Goal: Transaction & Acquisition: Purchase product/service

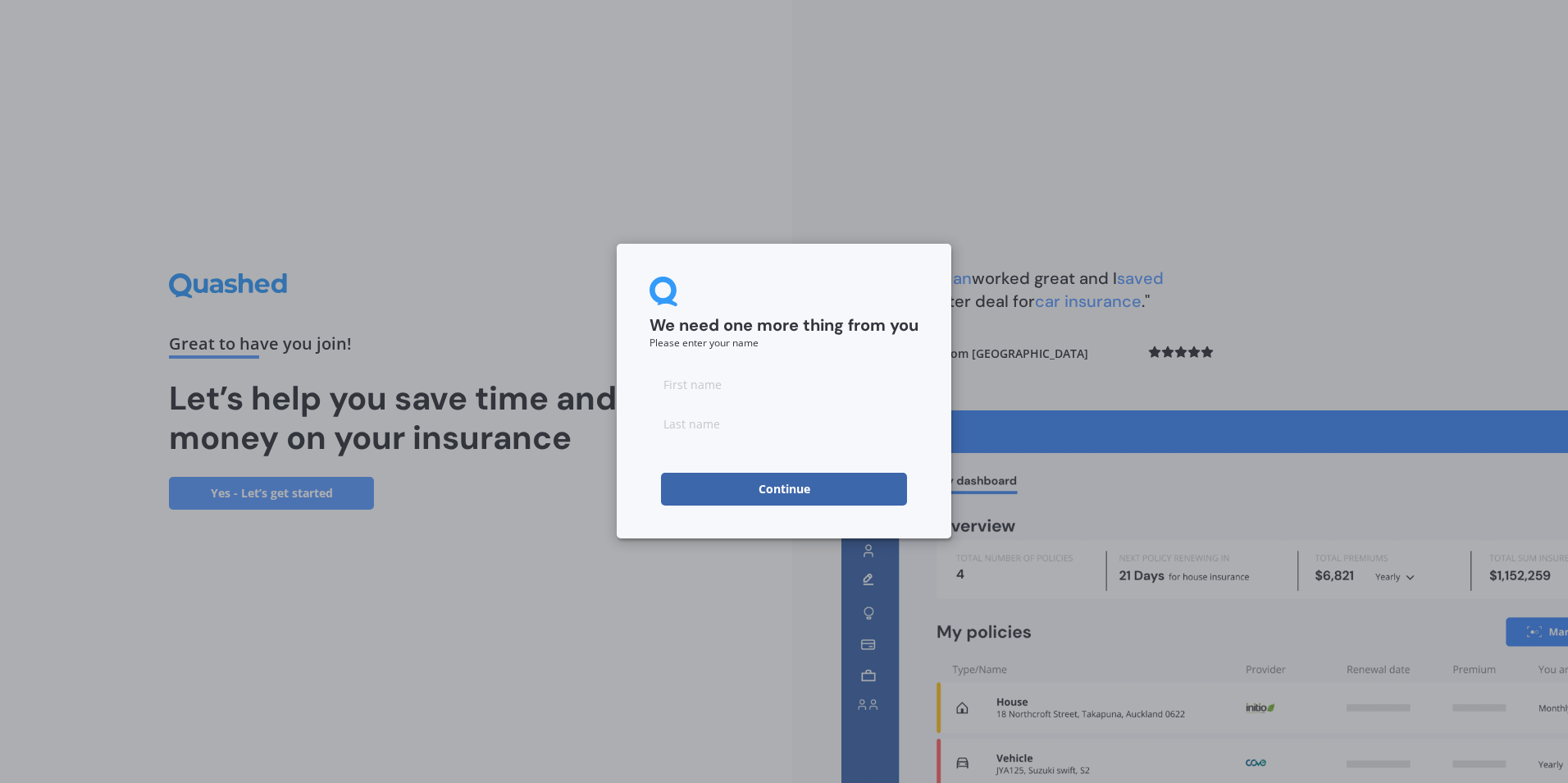
click at [796, 392] on input at bounding box center [784, 383] width 269 height 33
type input "Jo"
type input "[PERSON_NAME]"
click at [797, 485] on button "Continue" at bounding box center [784, 488] width 245 height 33
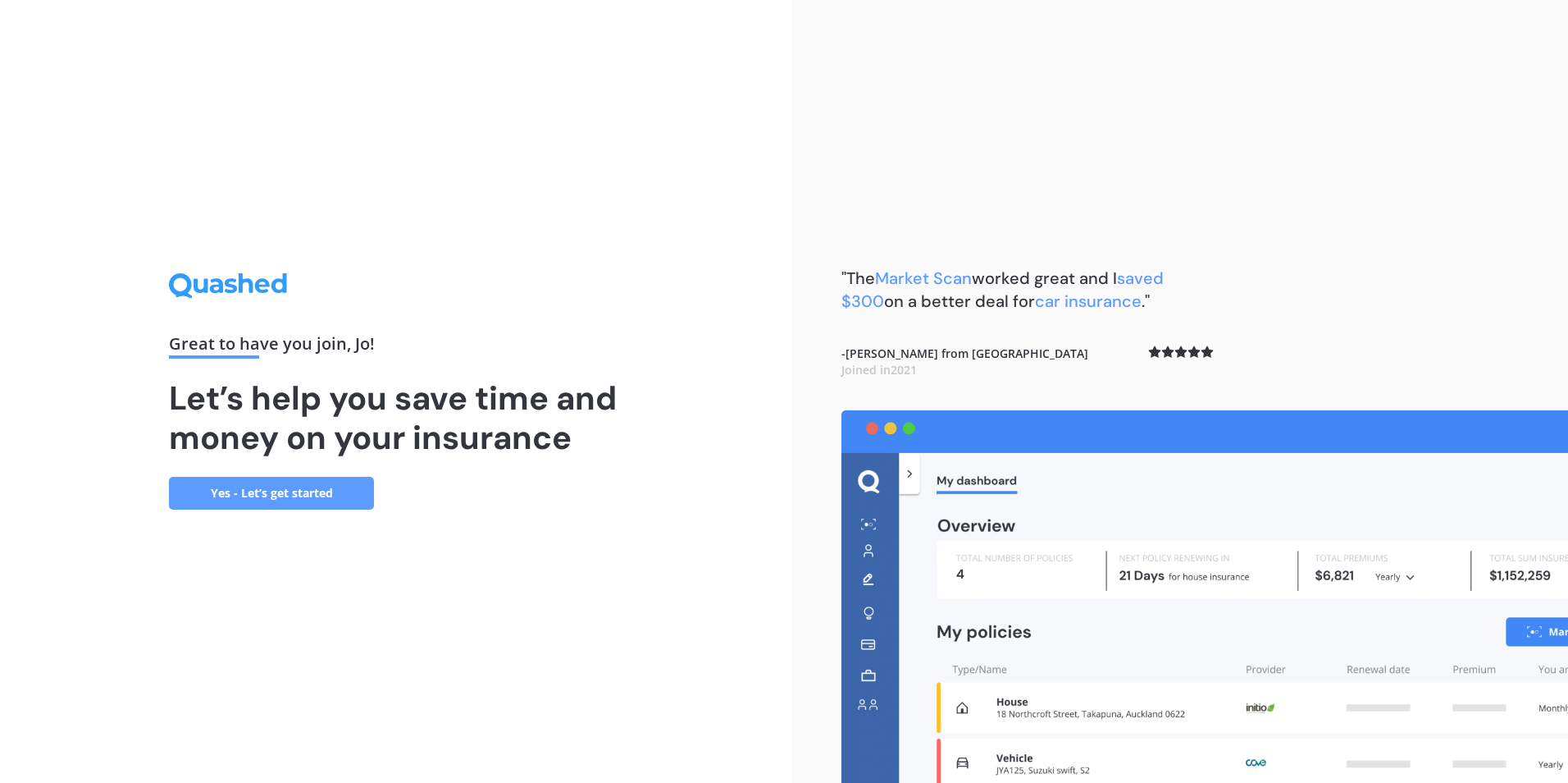
click at [289, 491] on link "Yes - Let’s get started" at bounding box center [272, 492] width 205 height 33
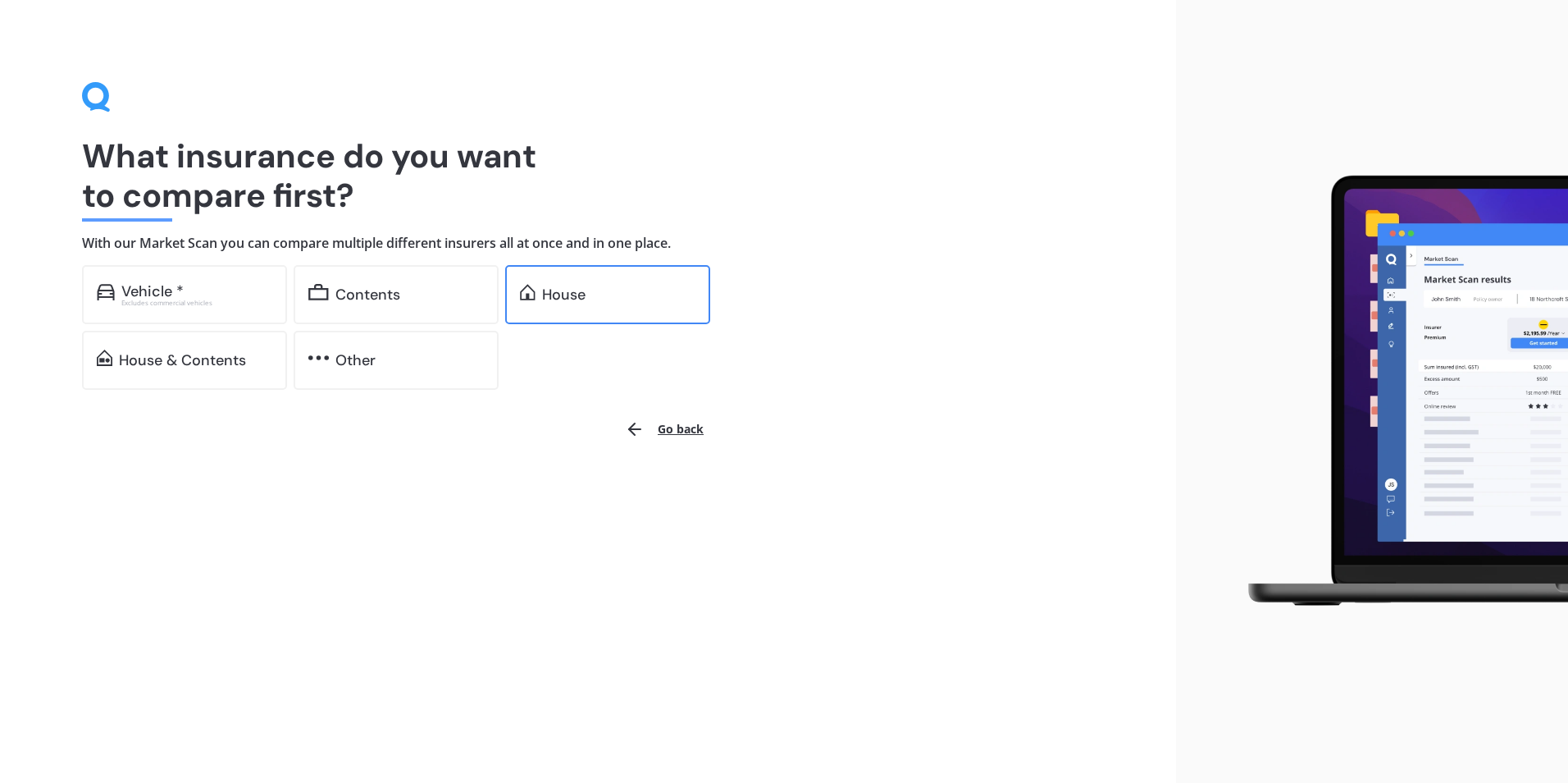
click at [604, 295] on div "House" at bounding box center [618, 294] width 153 height 16
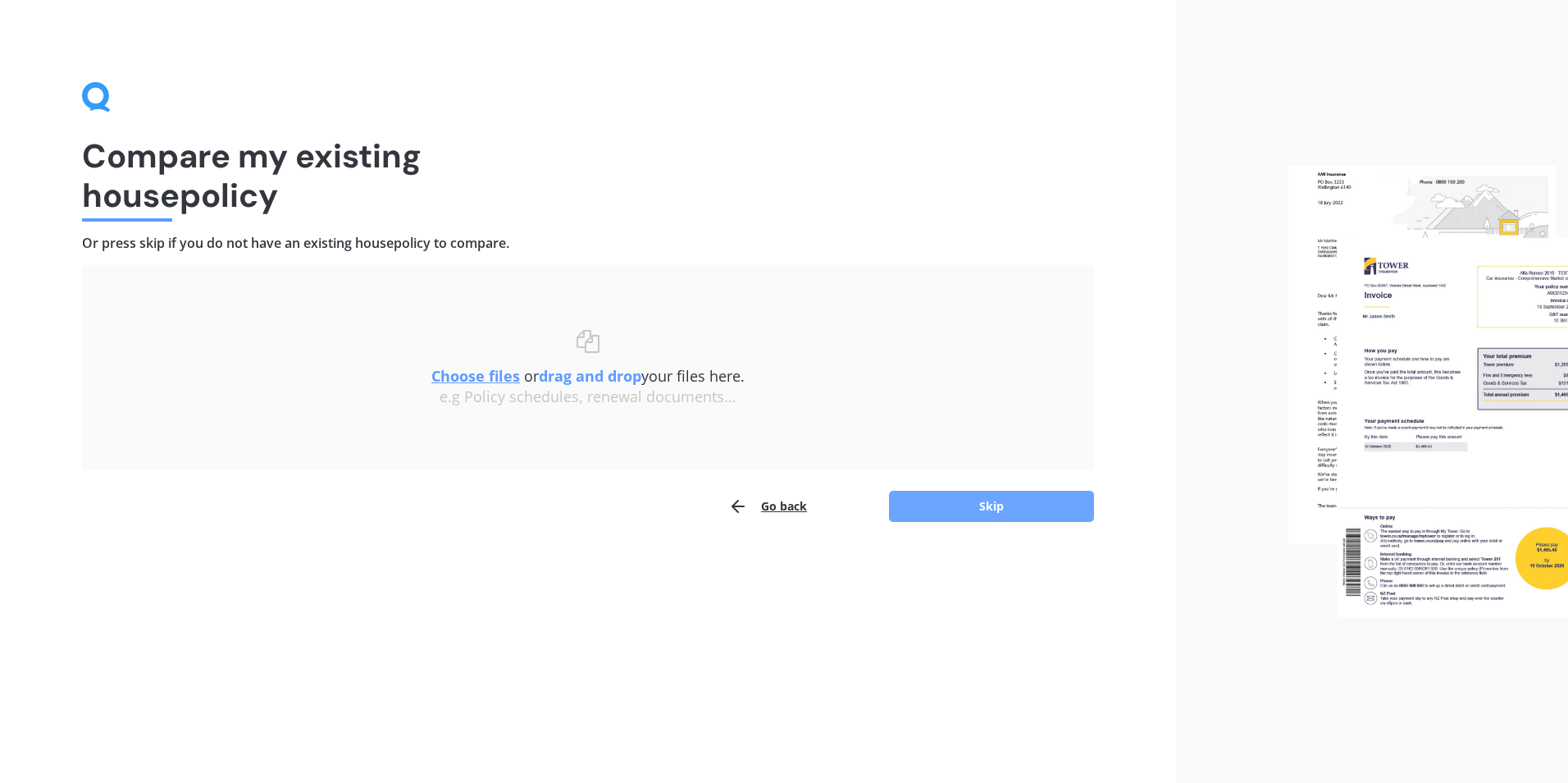
click at [993, 508] on button "Skip" at bounding box center [991, 505] width 205 height 31
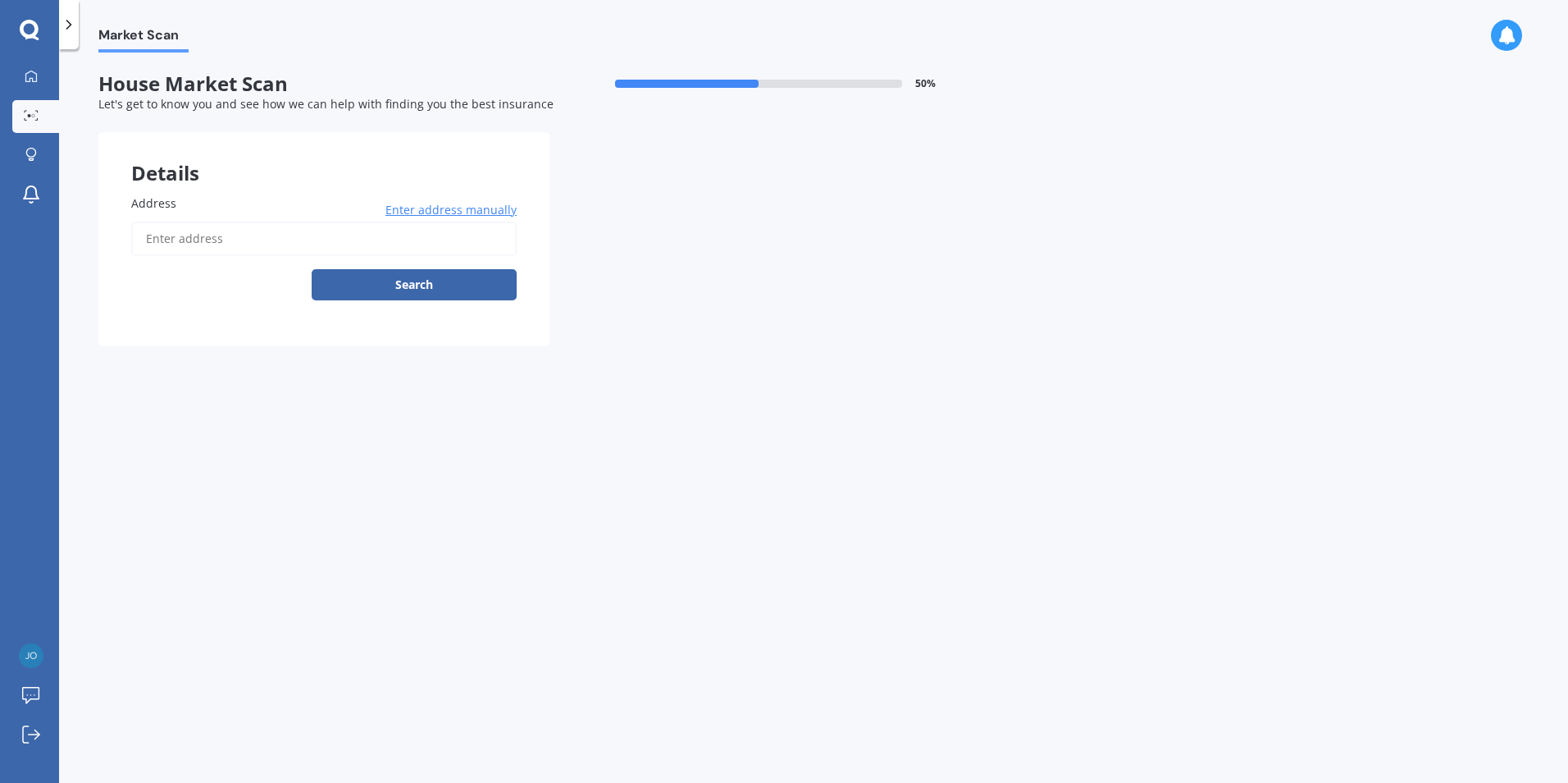
click at [267, 231] on input "Address" at bounding box center [324, 238] width 386 height 35
type input "[STREET_ADDRESS]"
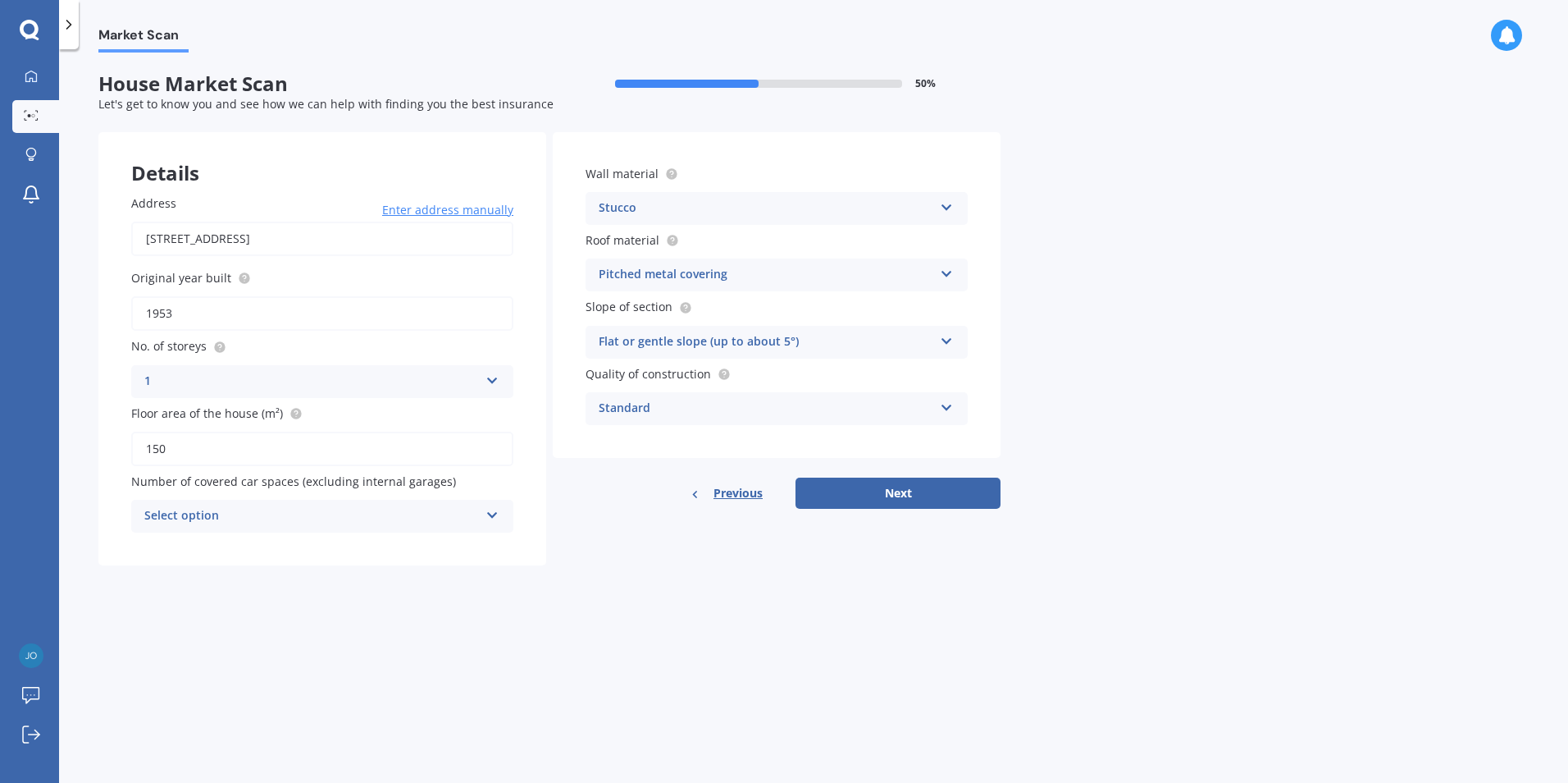
click at [492, 512] on icon at bounding box center [492, 512] width 14 height 11
click at [492, 512] on icon at bounding box center [491, 513] width 14 height 11
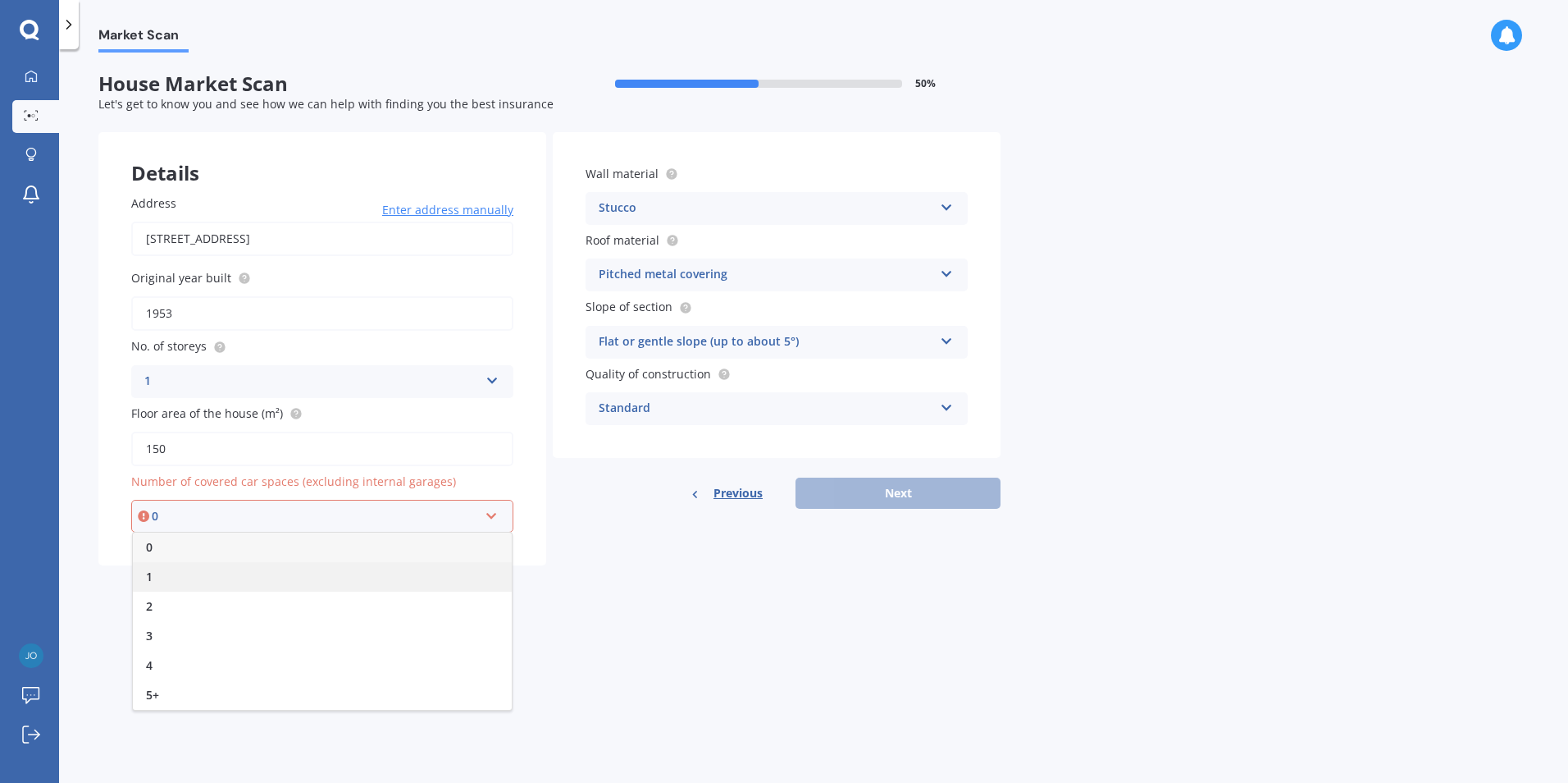
click at [166, 584] on div "1" at bounding box center [322, 576] width 379 height 29
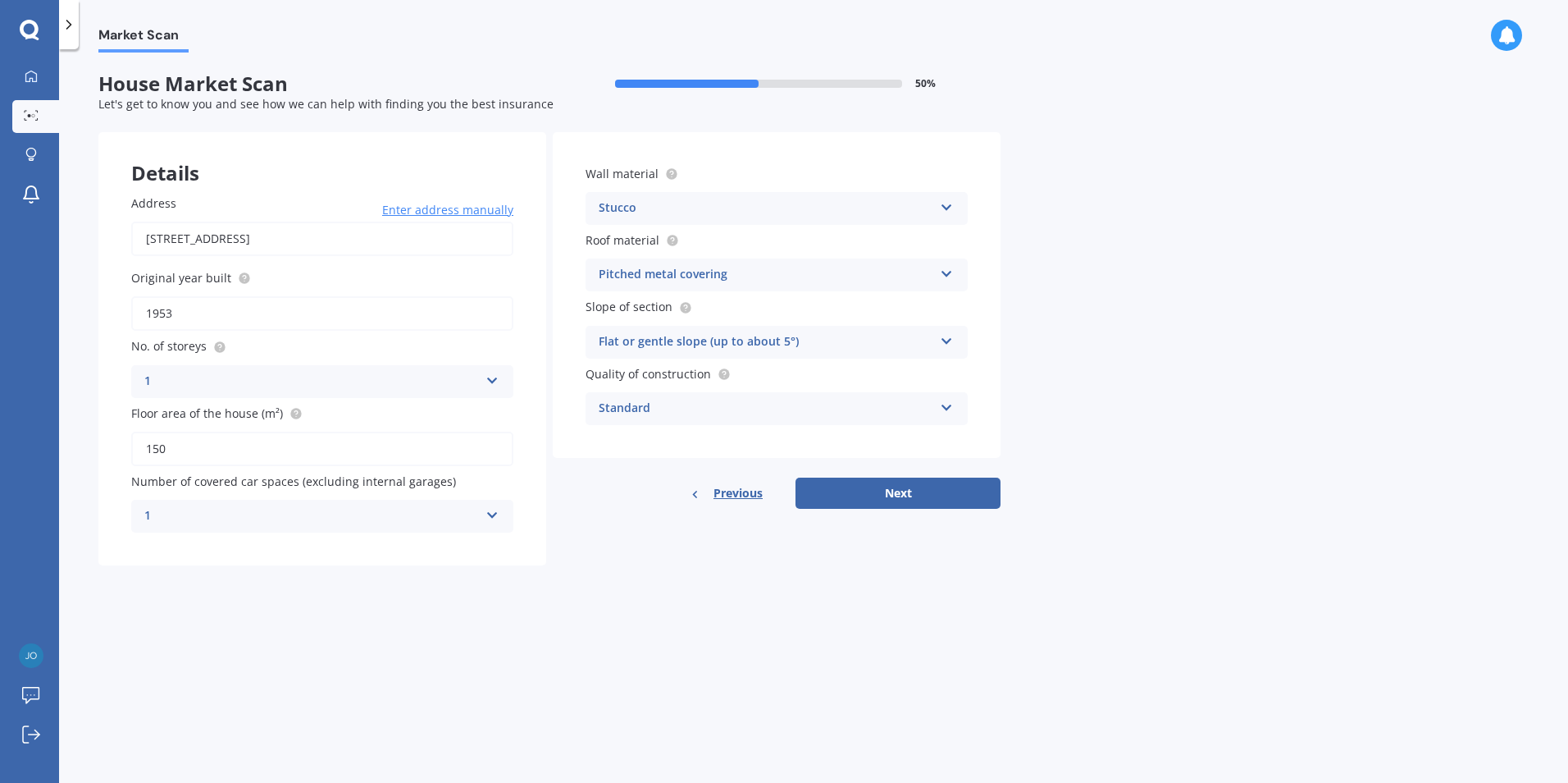
click at [942, 409] on icon at bounding box center [946, 405] width 14 height 11
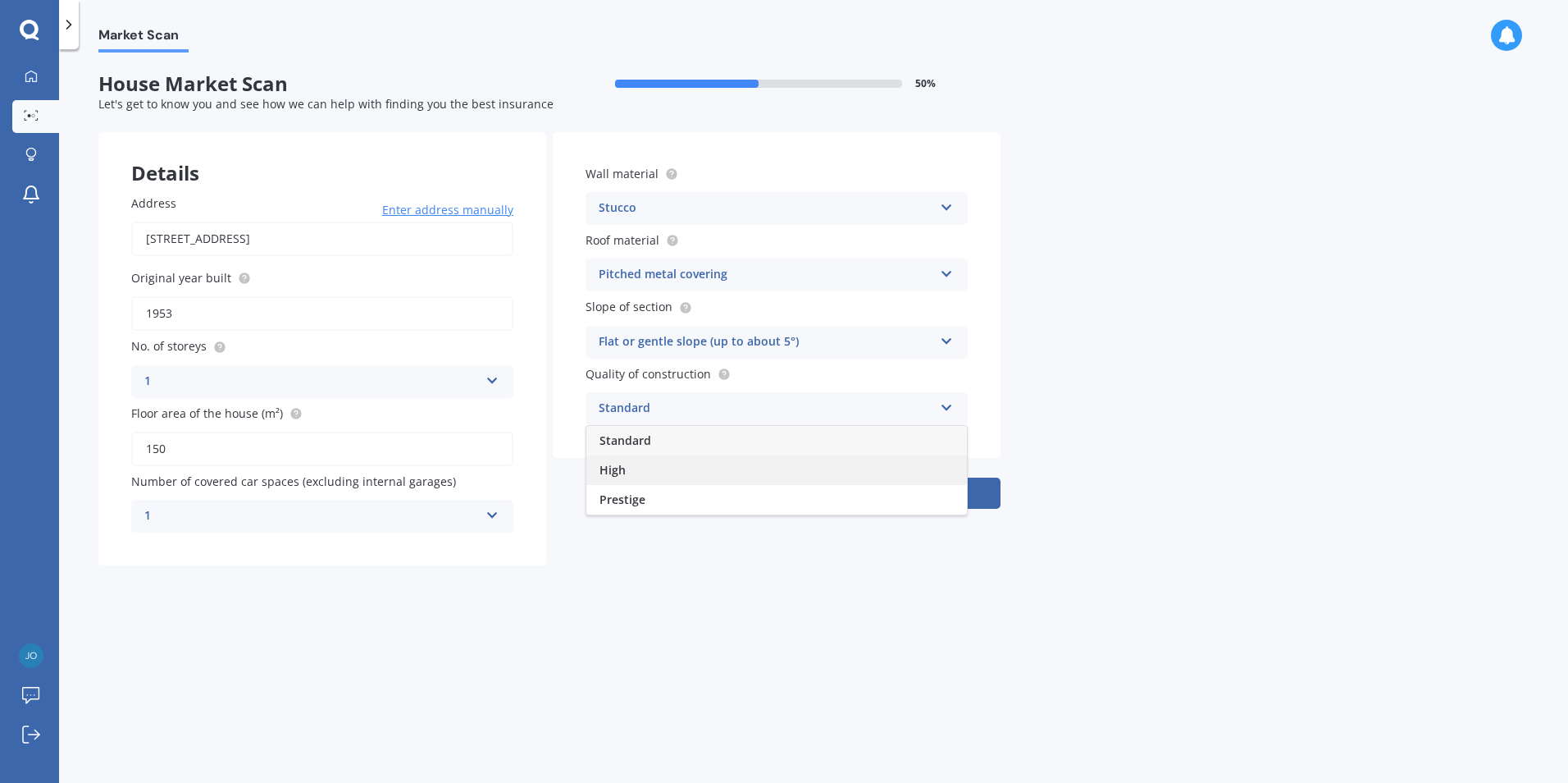
click at [699, 472] on div "High" at bounding box center [776, 470] width 380 height 29
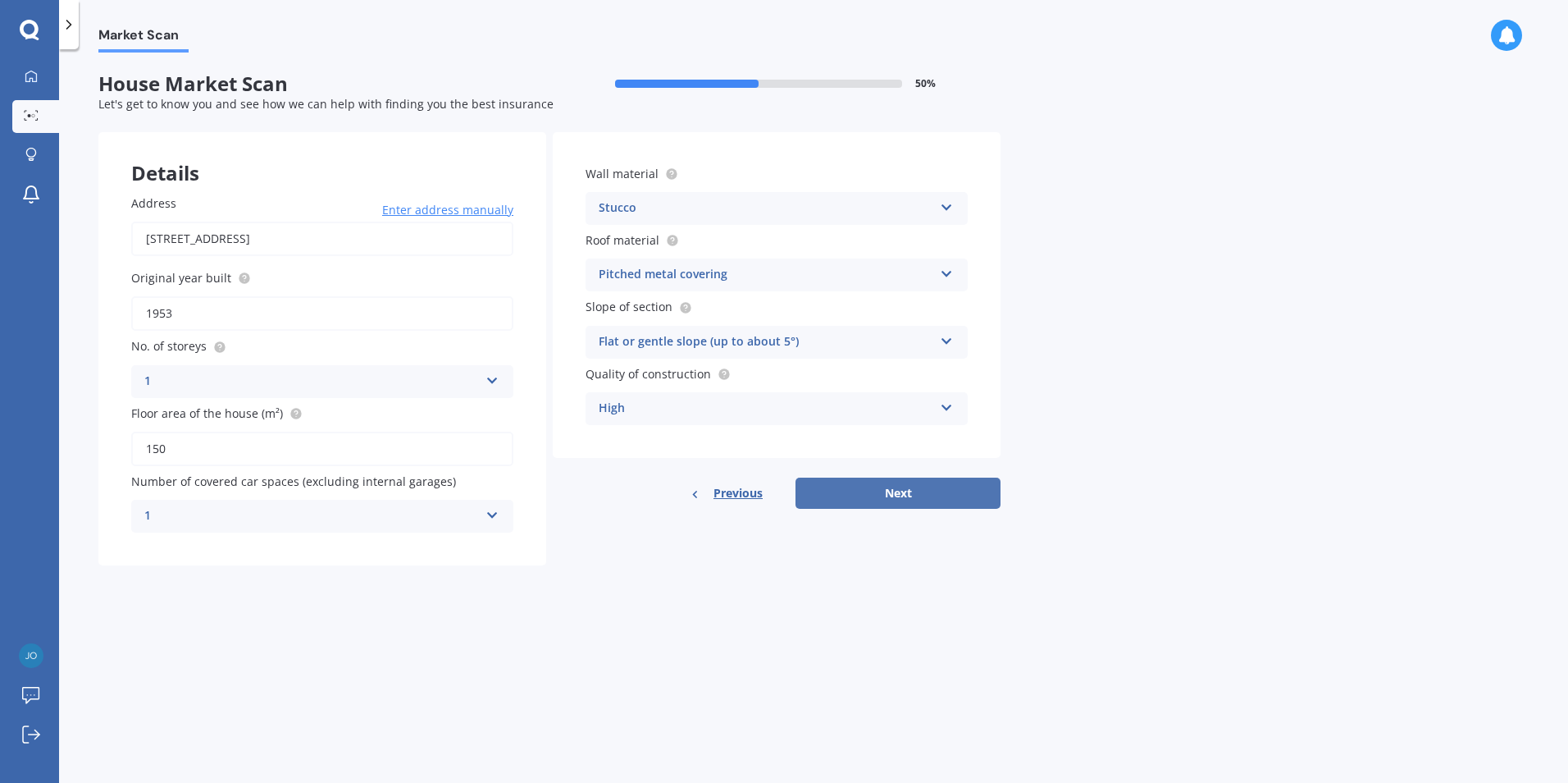
click at [907, 495] on button "Next" at bounding box center [897, 492] width 205 height 31
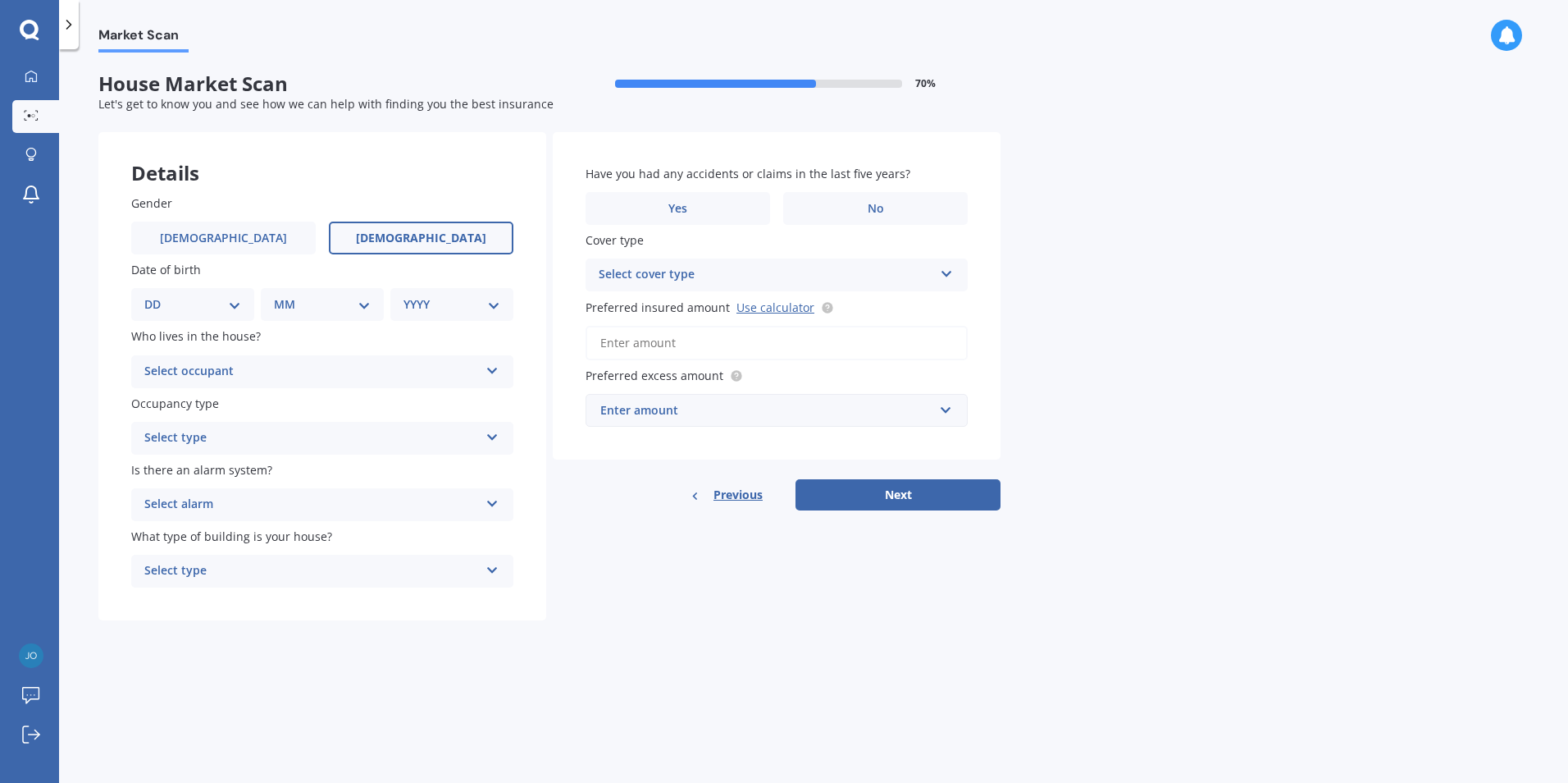
click at [367, 242] on label "[DEMOGRAPHIC_DATA]" at bounding box center [421, 237] width 184 height 33
click at [0, 0] on input "[DEMOGRAPHIC_DATA]" at bounding box center [0, 0] width 0 height 0
click at [233, 309] on select "DD 01 02 03 04 05 06 07 08 09 10 11 12 13 14 15 16 17 18 19 20 21 22 23 24 25 2…" at bounding box center [192, 304] width 97 height 18
select select "05"
click at [157, 296] on select "DD 01 02 03 04 05 06 07 08 09 10 11 12 13 14 15 16 17 18 19 20 21 22 23 24 25 2…" at bounding box center [192, 304] width 97 height 18
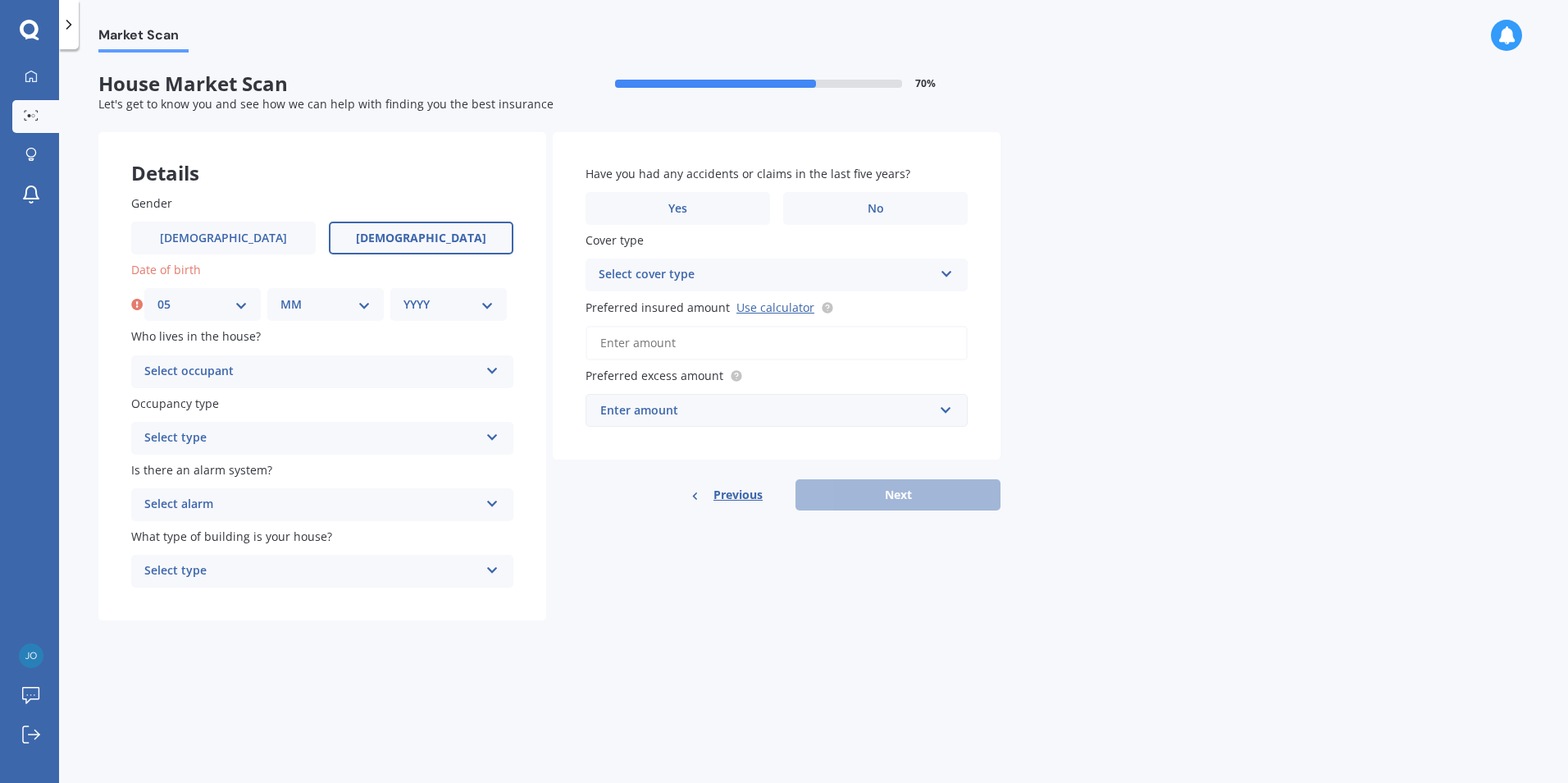
click at [332, 307] on select "MM 01 02 03 04 05 06 07 08 09 10 11 12" at bounding box center [325, 304] width 90 height 18
select select "01"
click at [280, 296] on select "MM 01 02 03 04 05 06 07 08 09 10 11 12" at bounding box center [325, 304] width 90 height 18
click at [427, 299] on select "YYYY 2009 2008 2007 2006 2005 2004 2003 2002 2001 2000 1999 1998 1997 1996 1995…" at bounding box center [449, 304] width 90 height 18
select select "1971"
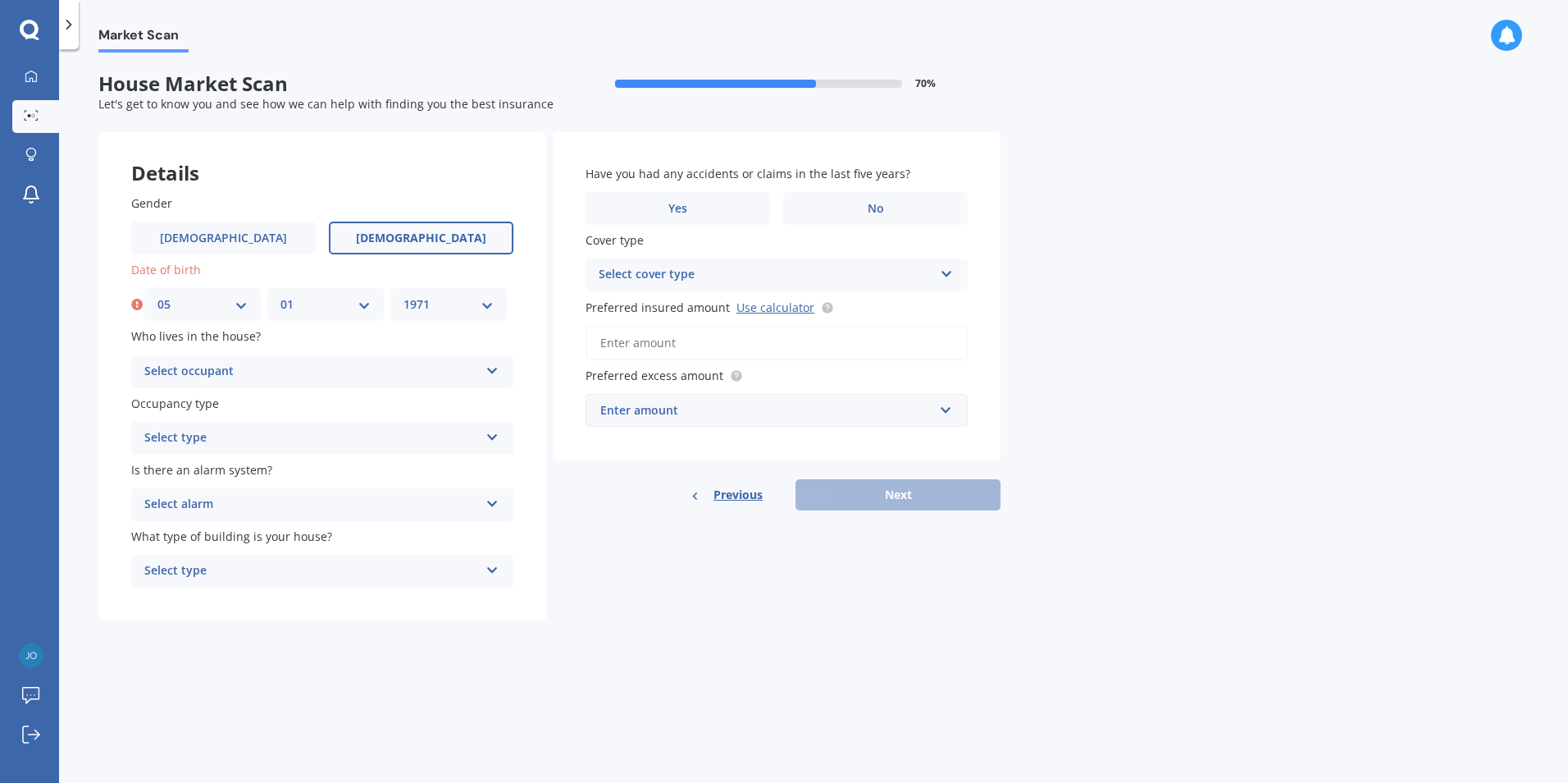
click at [404, 296] on select "YYYY 2009 2008 2007 2006 2005 2004 2003 2002 2001 2000 1999 1998 1997 1996 1995…" at bounding box center [449, 304] width 90 height 18
click at [241, 374] on div "Select occupant" at bounding box center [311, 371] width 335 height 20
click at [193, 407] on div "Owner" at bounding box center [322, 403] width 380 height 29
click at [431, 438] on div "Select type" at bounding box center [311, 438] width 335 height 20
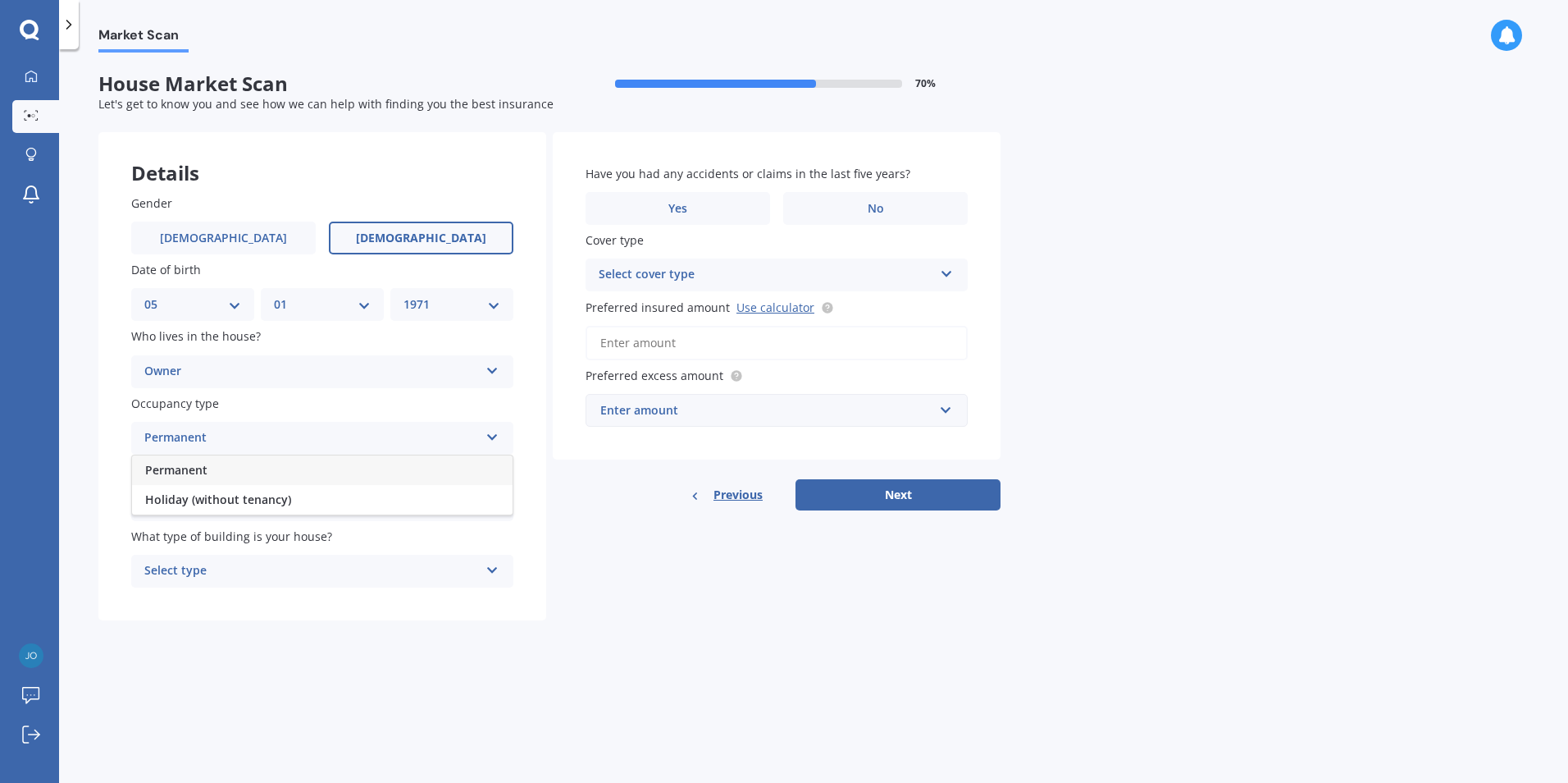
click at [181, 469] on span "Permanent" at bounding box center [176, 470] width 62 height 16
click at [341, 498] on div "Select alarm" at bounding box center [311, 504] width 335 height 20
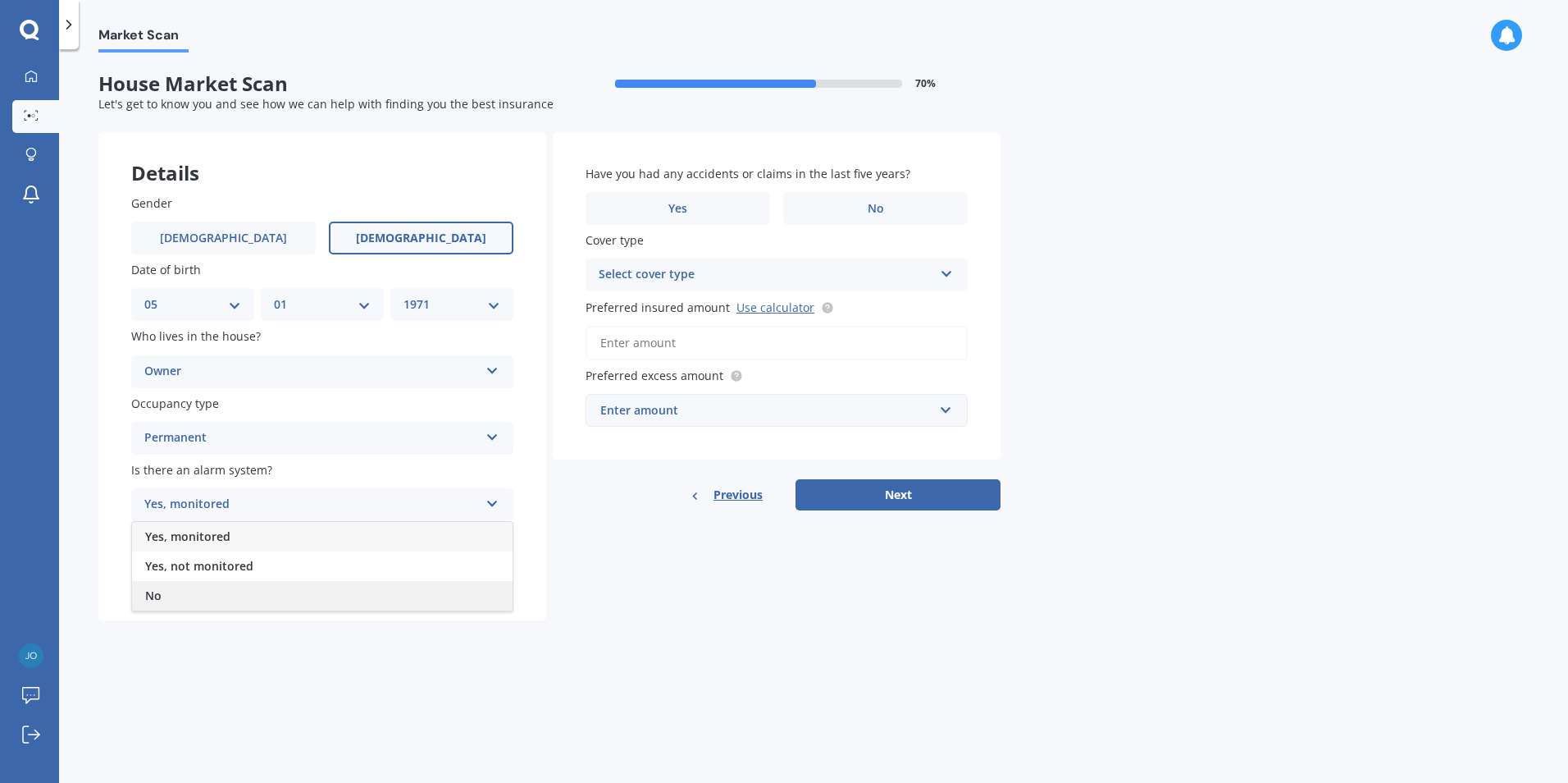
click at [170, 598] on div "No" at bounding box center [322, 595] width 380 height 29
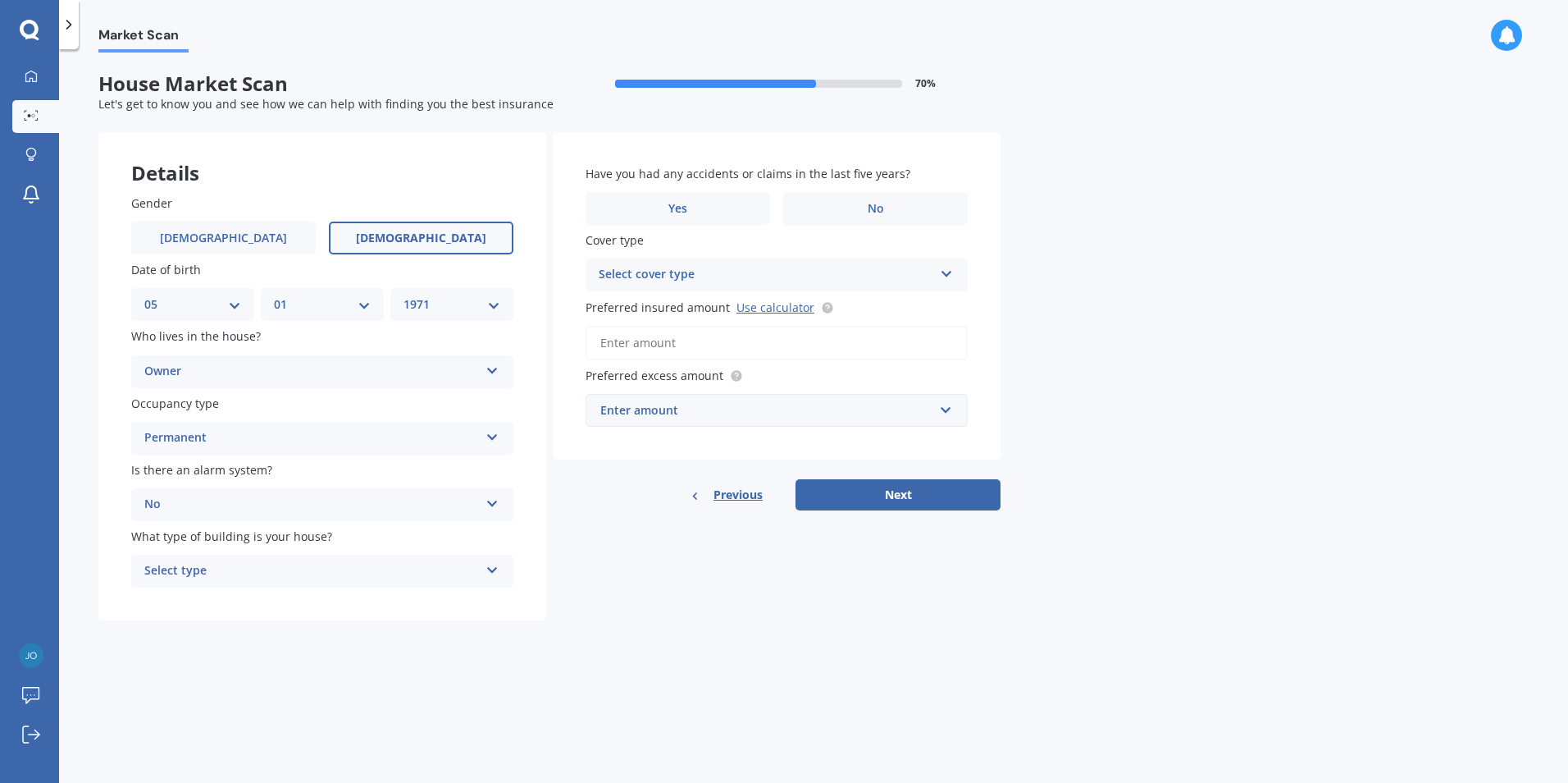
click at [276, 577] on div "Select type" at bounding box center [311, 570] width 335 height 20
click at [211, 604] on span "Freestanding" at bounding box center [182, 602] width 73 height 16
click at [841, 214] on label "No" at bounding box center [875, 208] width 184 height 33
click at [0, 0] on input "No" at bounding box center [0, 0] width 0 height 0
click at [946, 272] on icon at bounding box center [946, 271] width 14 height 11
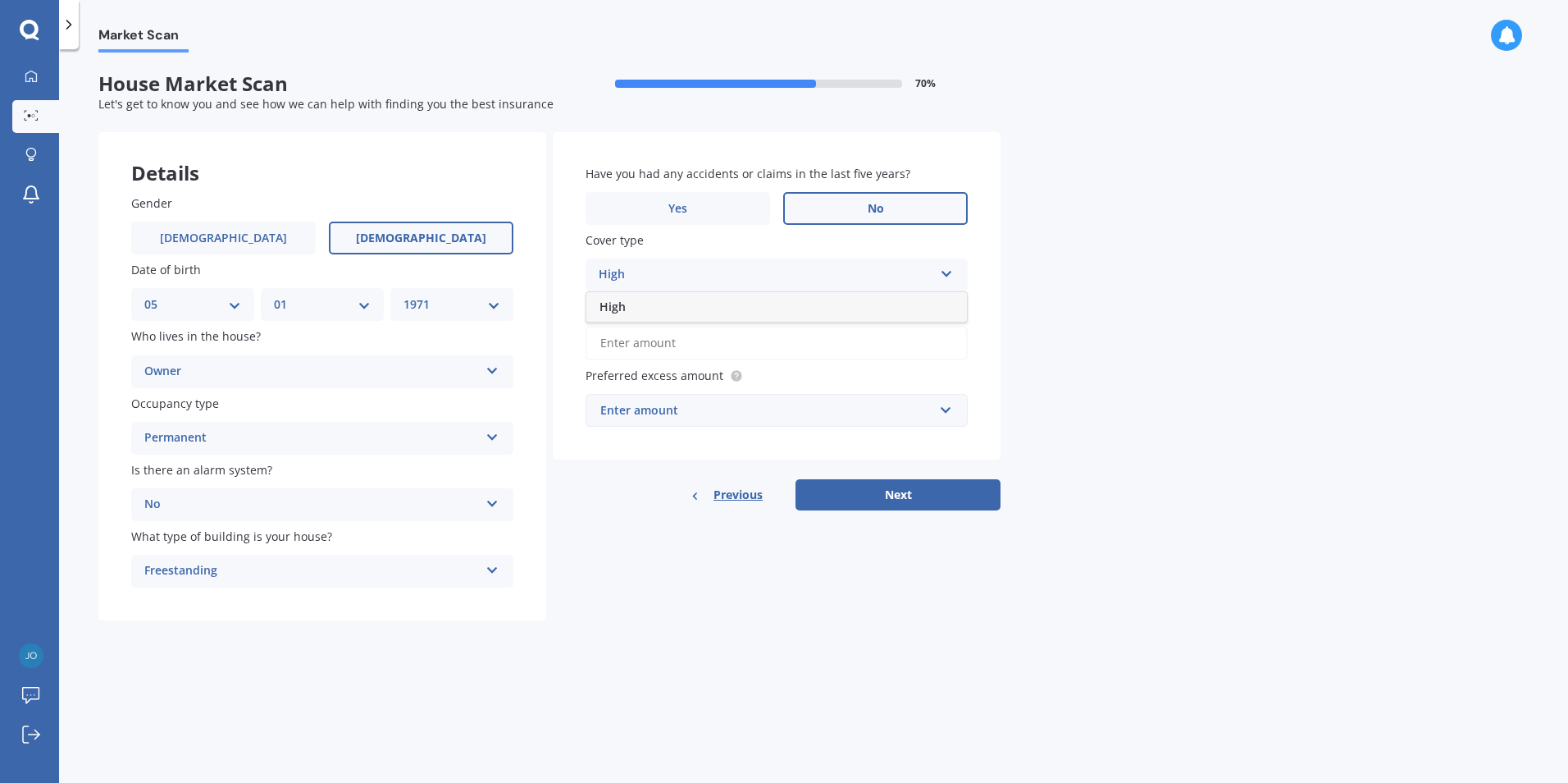
click at [1135, 280] on div "Market Scan House Market Scan 70 % Let's get to know you and see how we can hel…" at bounding box center [814, 419] width 1509 height 733
click at [950, 274] on icon at bounding box center [946, 271] width 14 height 11
click at [758, 308] on link "Use calculator" at bounding box center [775, 307] width 78 height 16
click at [947, 277] on icon at bounding box center [946, 271] width 14 height 11
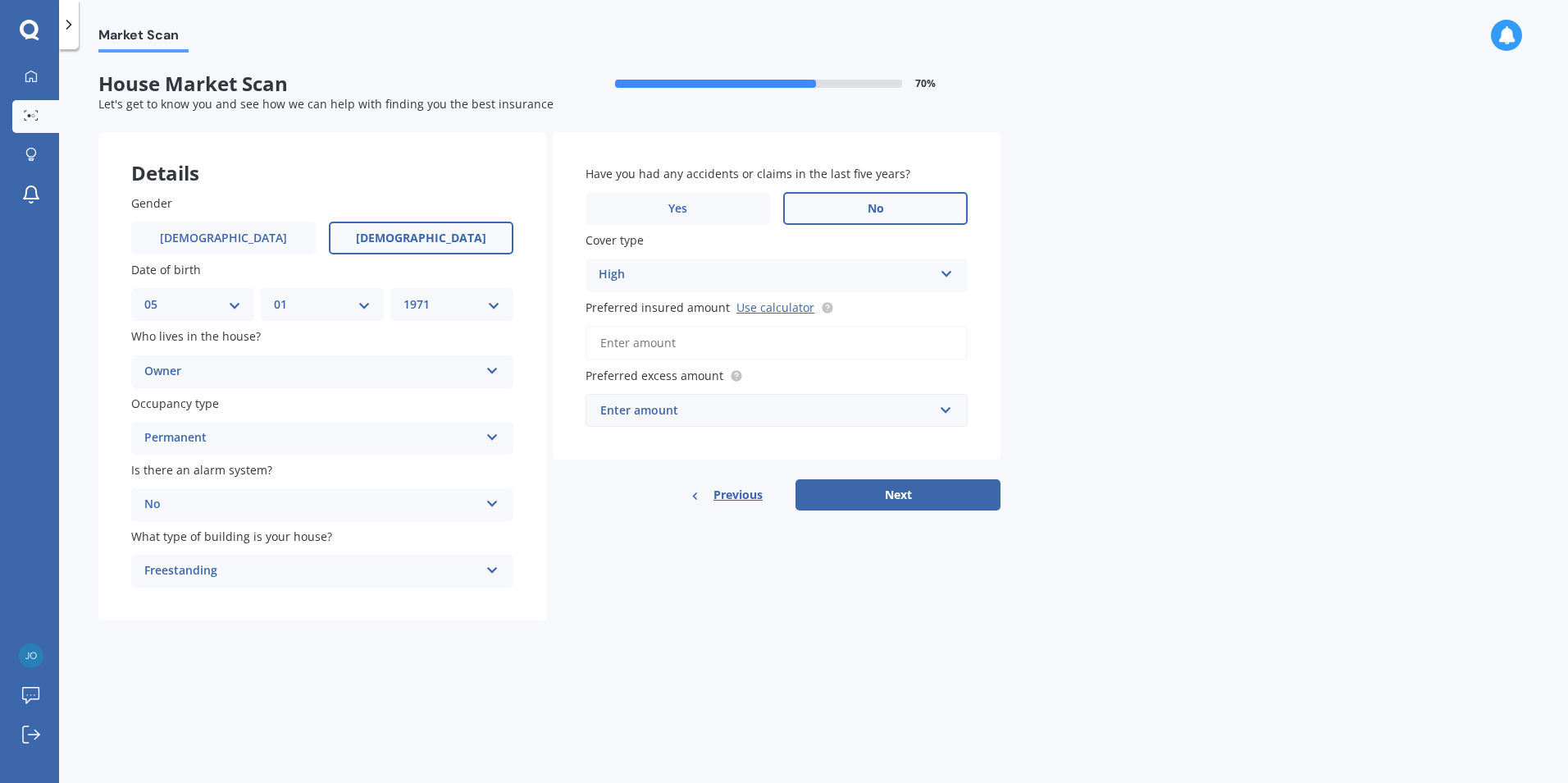
click at [737, 495] on span "Previous" at bounding box center [737, 495] width 49 height 24
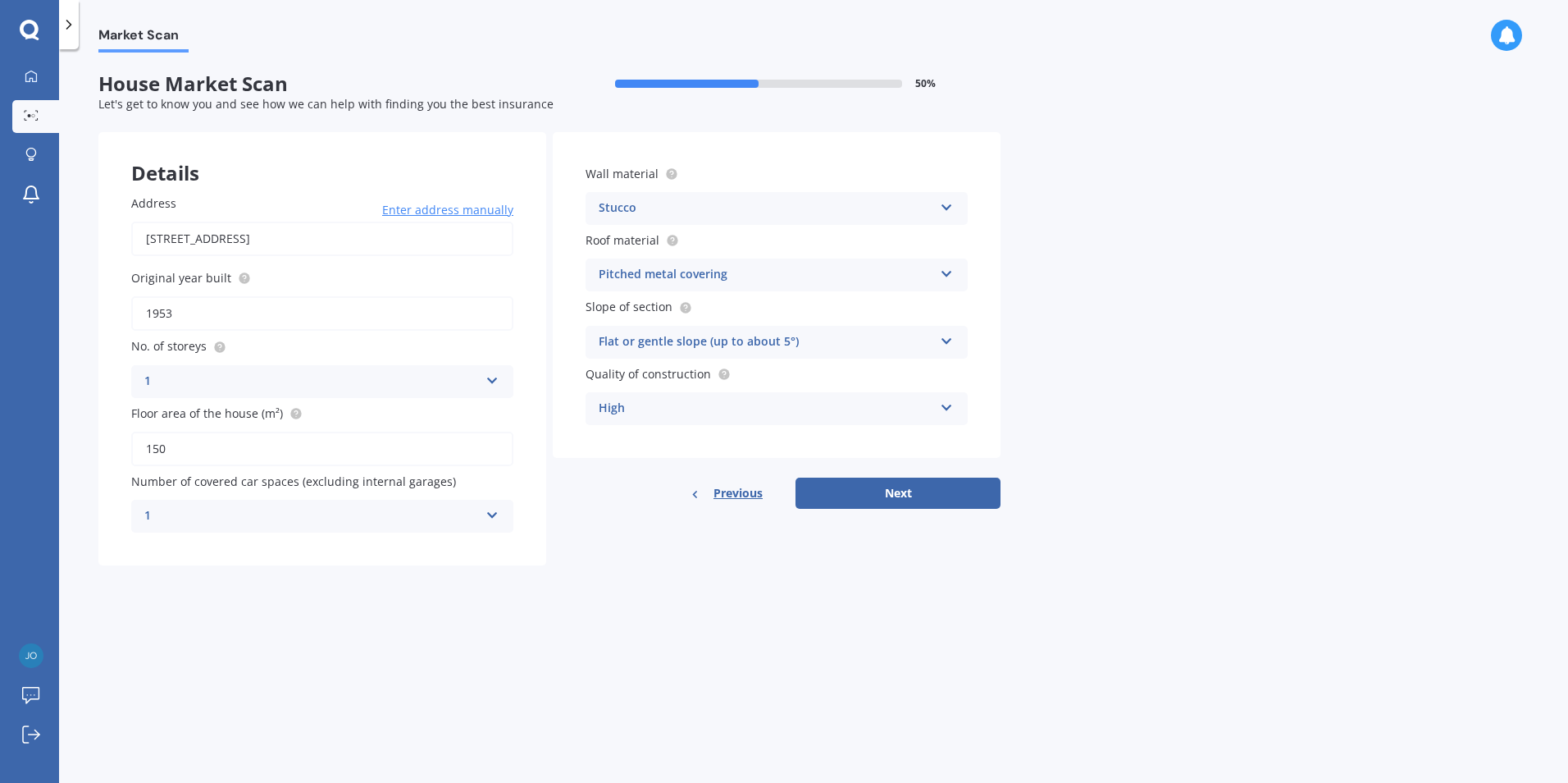
click at [946, 409] on icon at bounding box center [946, 405] width 14 height 11
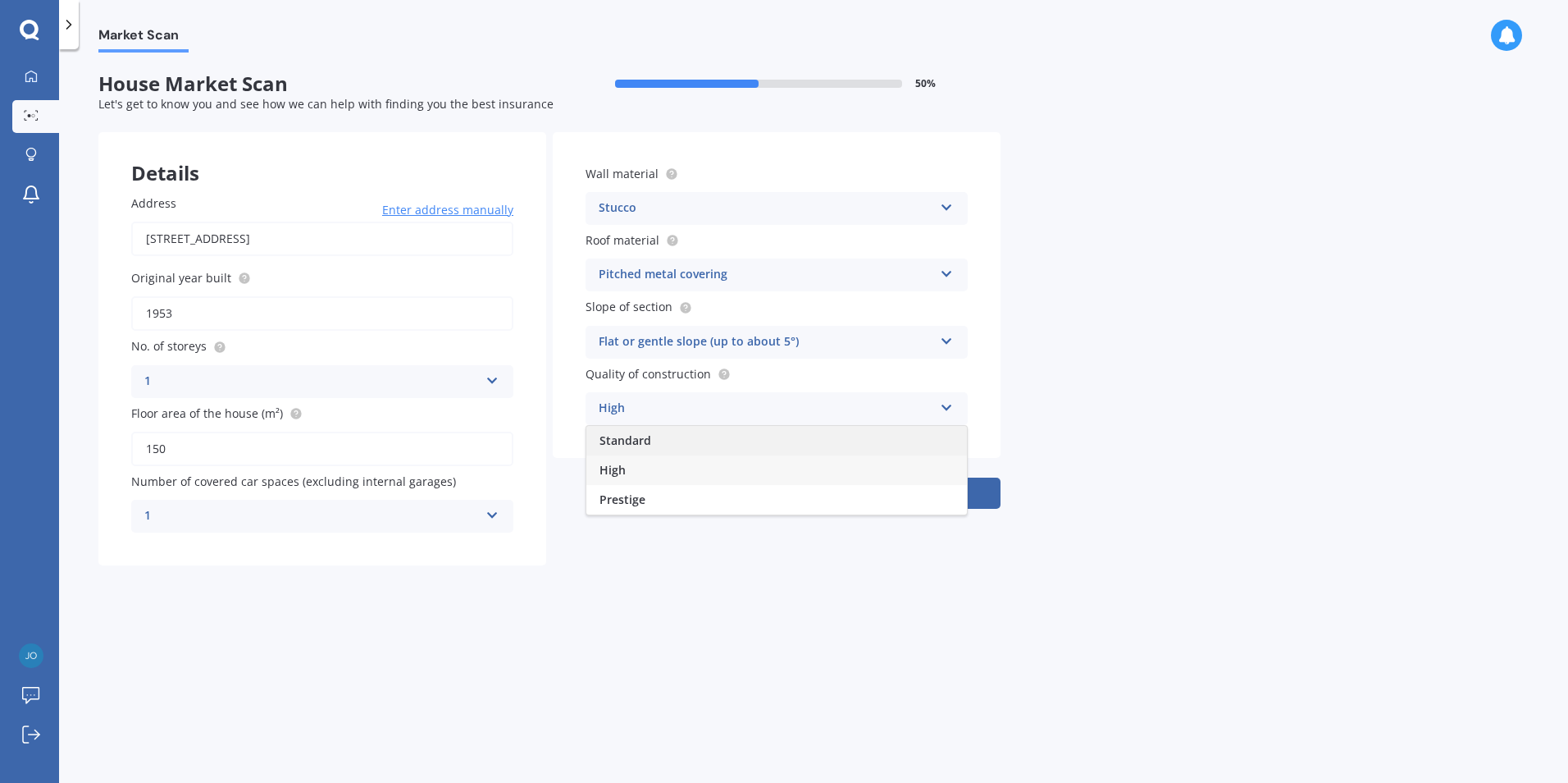
click at [658, 441] on div "Standard" at bounding box center [776, 439] width 380 height 29
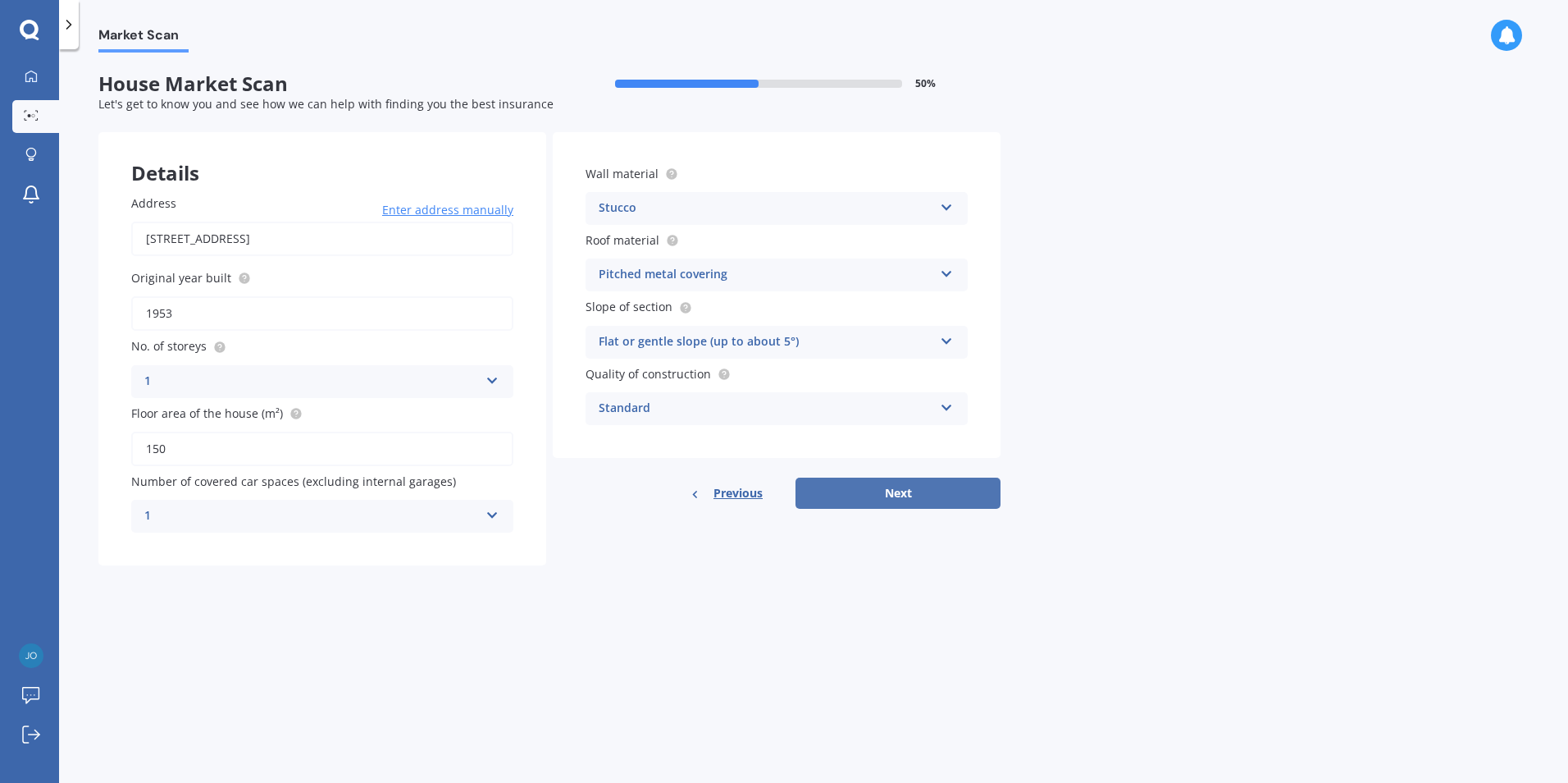
click at [897, 487] on button "Next" at bounding box center [897, 492] width 205 height 31
select select "05"
select select "01"
select select "1971"
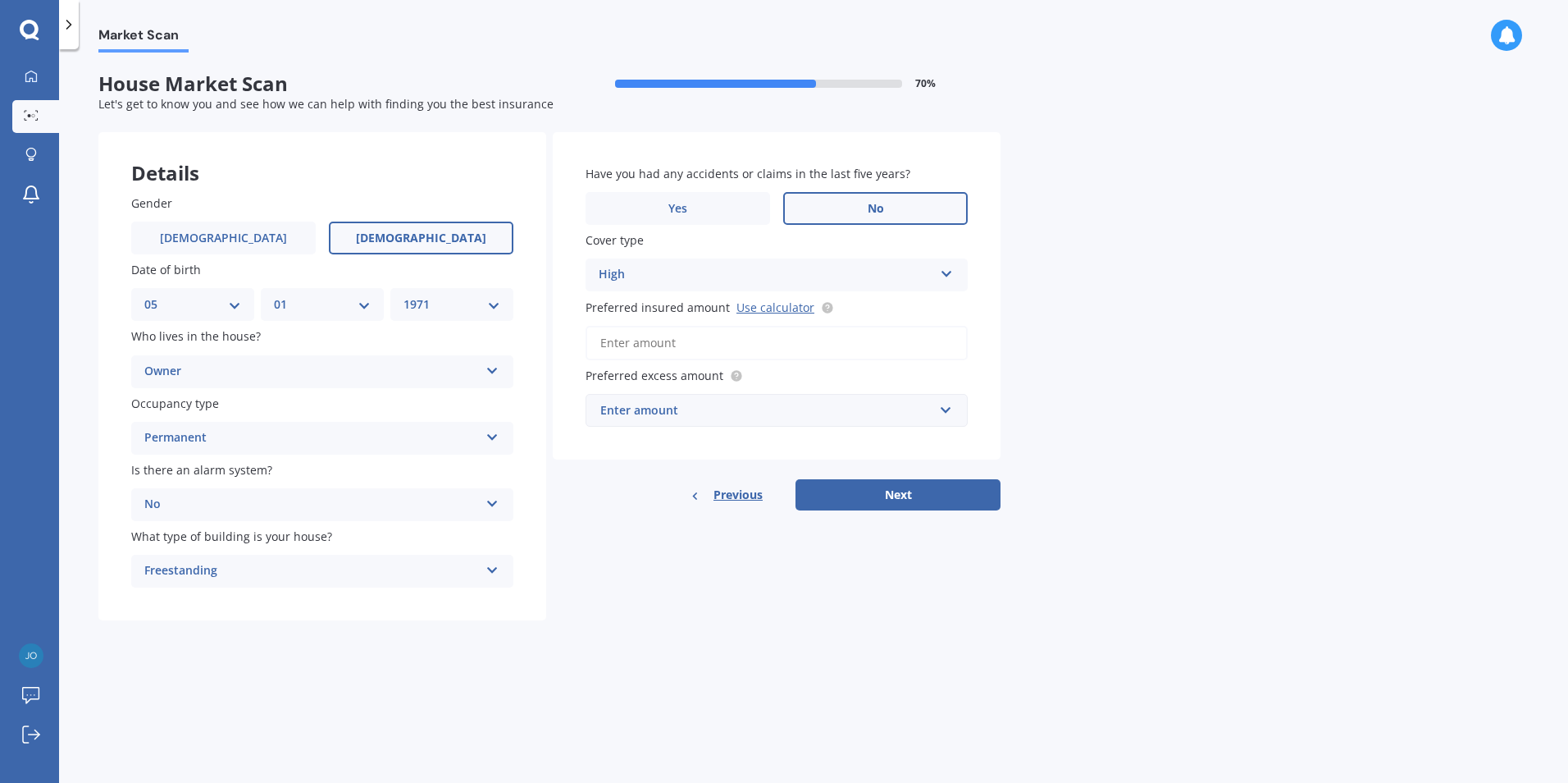
click at [942, 270] on icon at bounding box center [946, 271] width 14 height 11
click at [942, 271] on icon at bounding box center [946, 271] width 14 height 11
click at [772, 338] on input "Preferred insured amount Use calculator" at bounding box center [776, 343] width 382 height 35
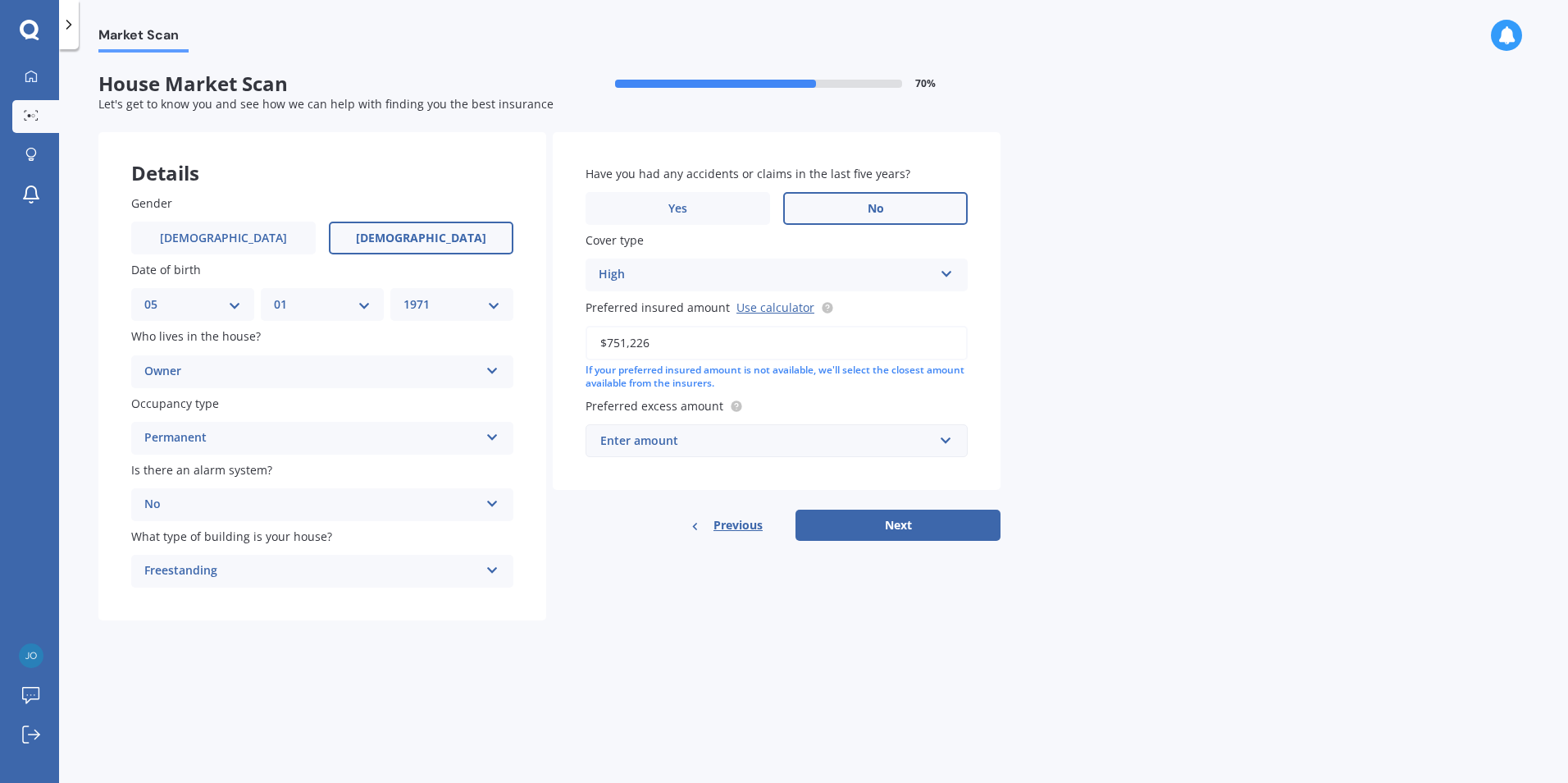
type input "$751,226"
click at [952, 443] on input "text" at bounding box center [770, 440] width 367 height 31
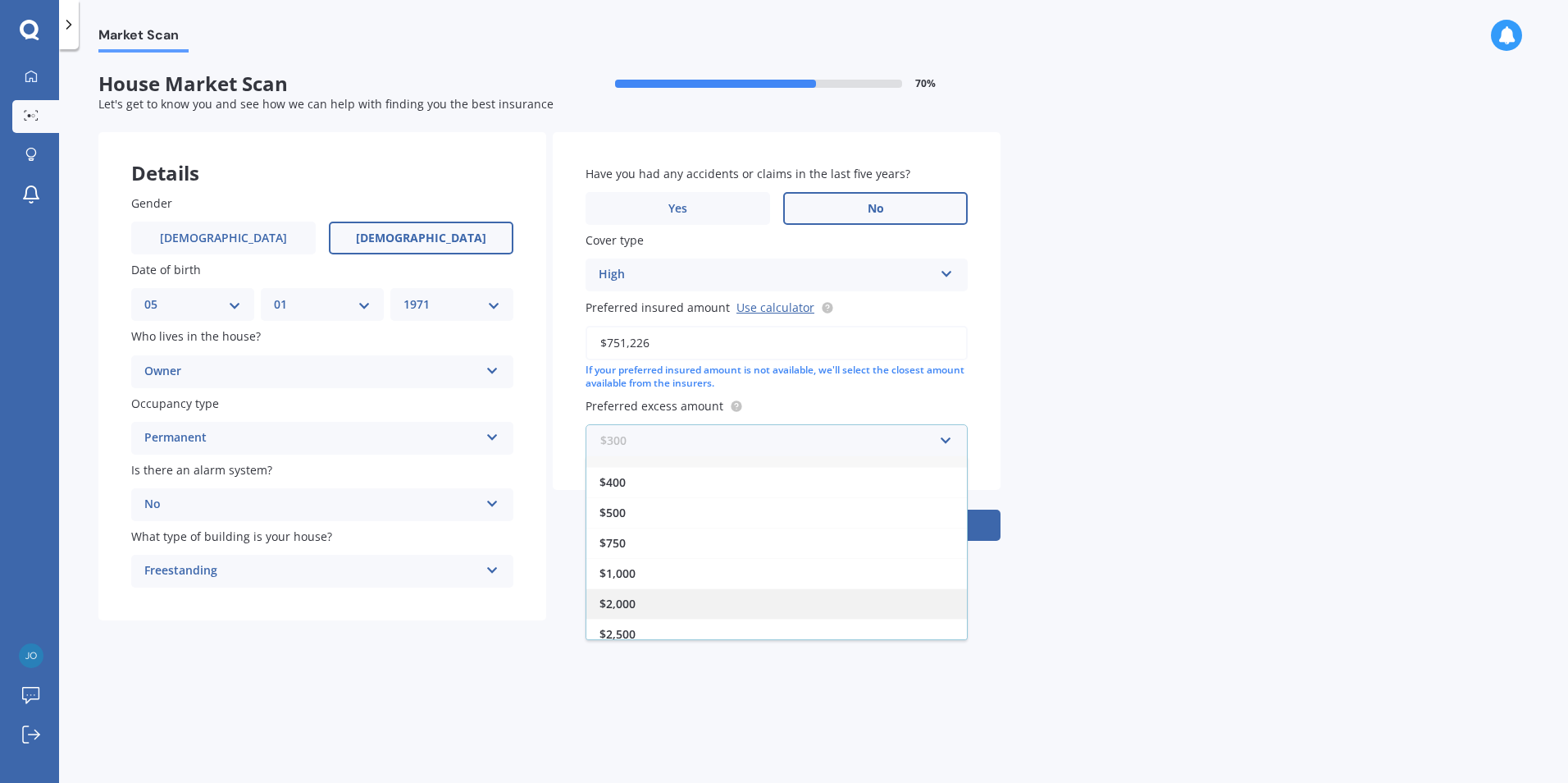
scroll to position [29, 0]
click at [633, 627] on span "$2,500" at bounding box center [617, 624] width 36 height 16
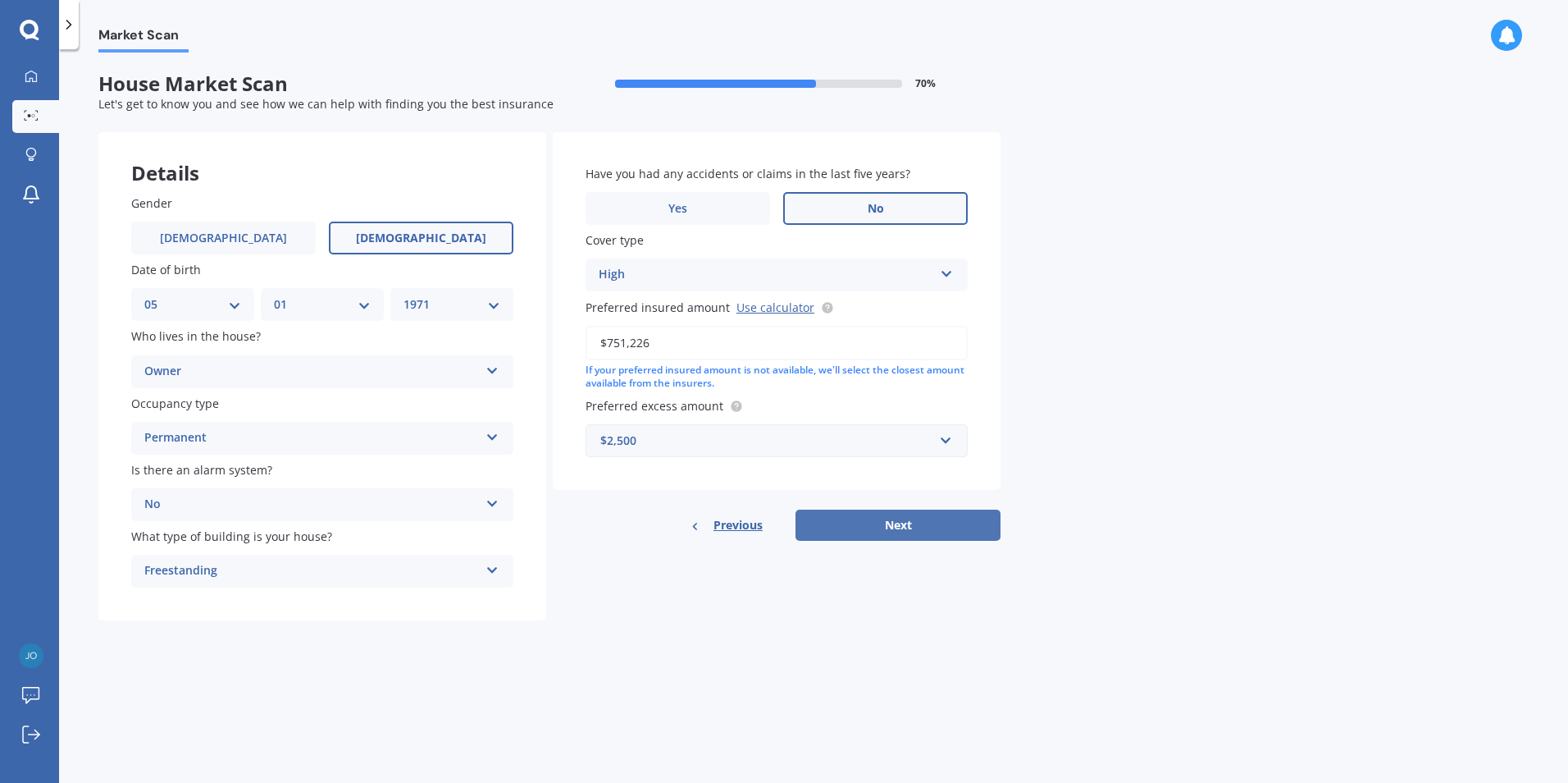
click at [904, 520] on button "Next" at bounding box center [897, 524] width 205 height 31
select select "05"
select select "01"
select select "1971"
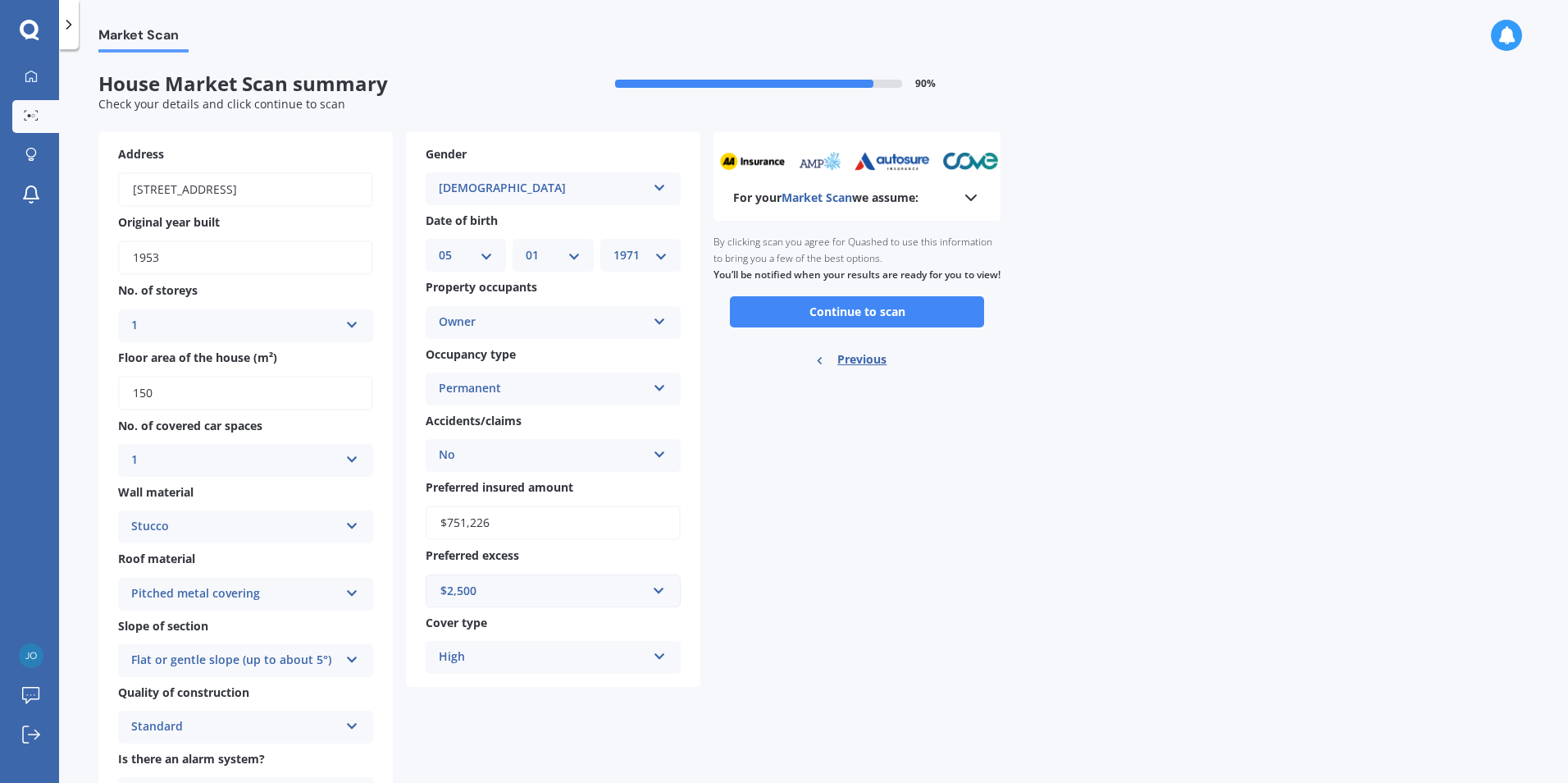
click at [974, 200] on icon at bounding box center [971, 198] width 20 height 20
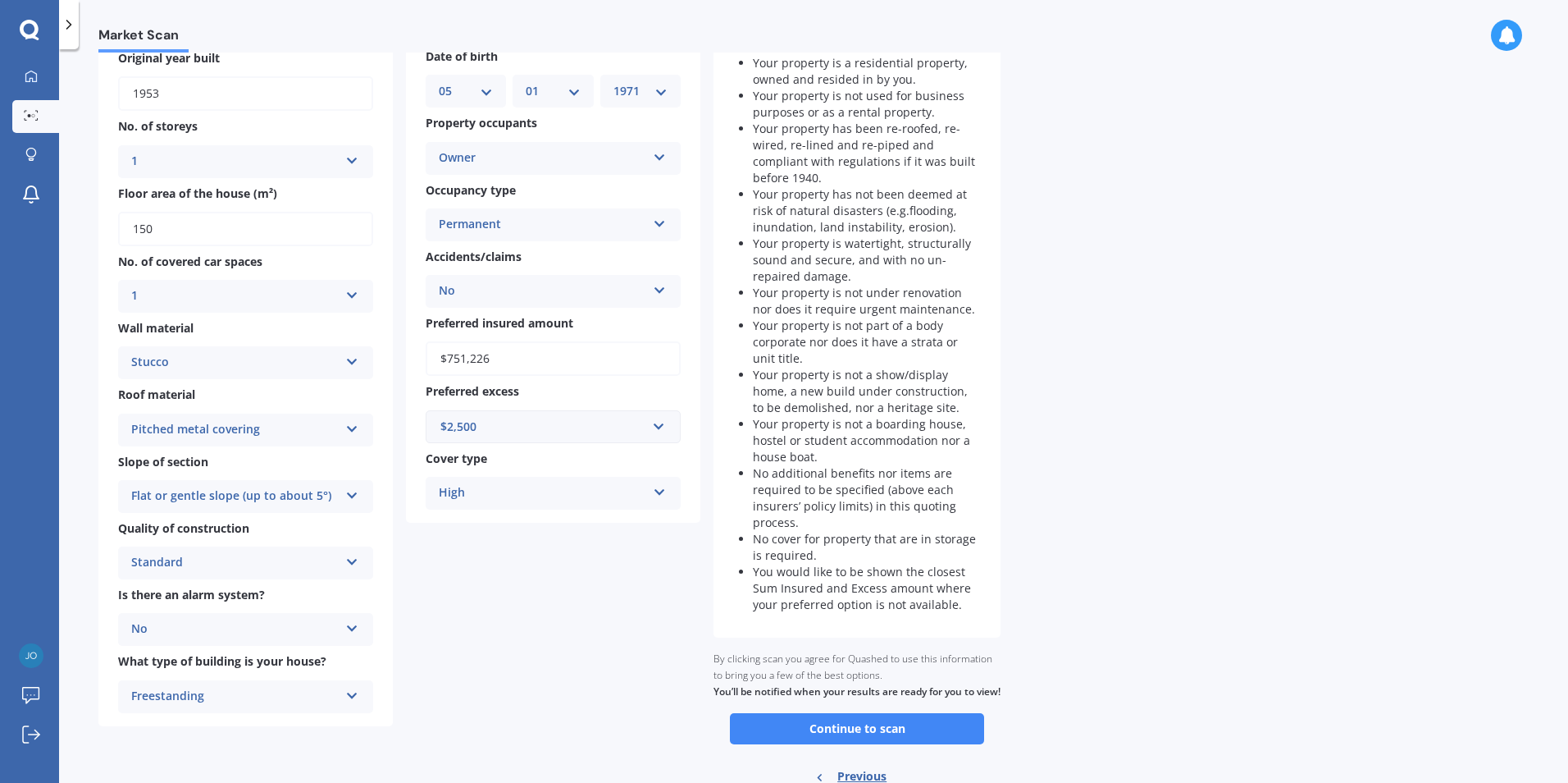
scroll to position [242, 0]
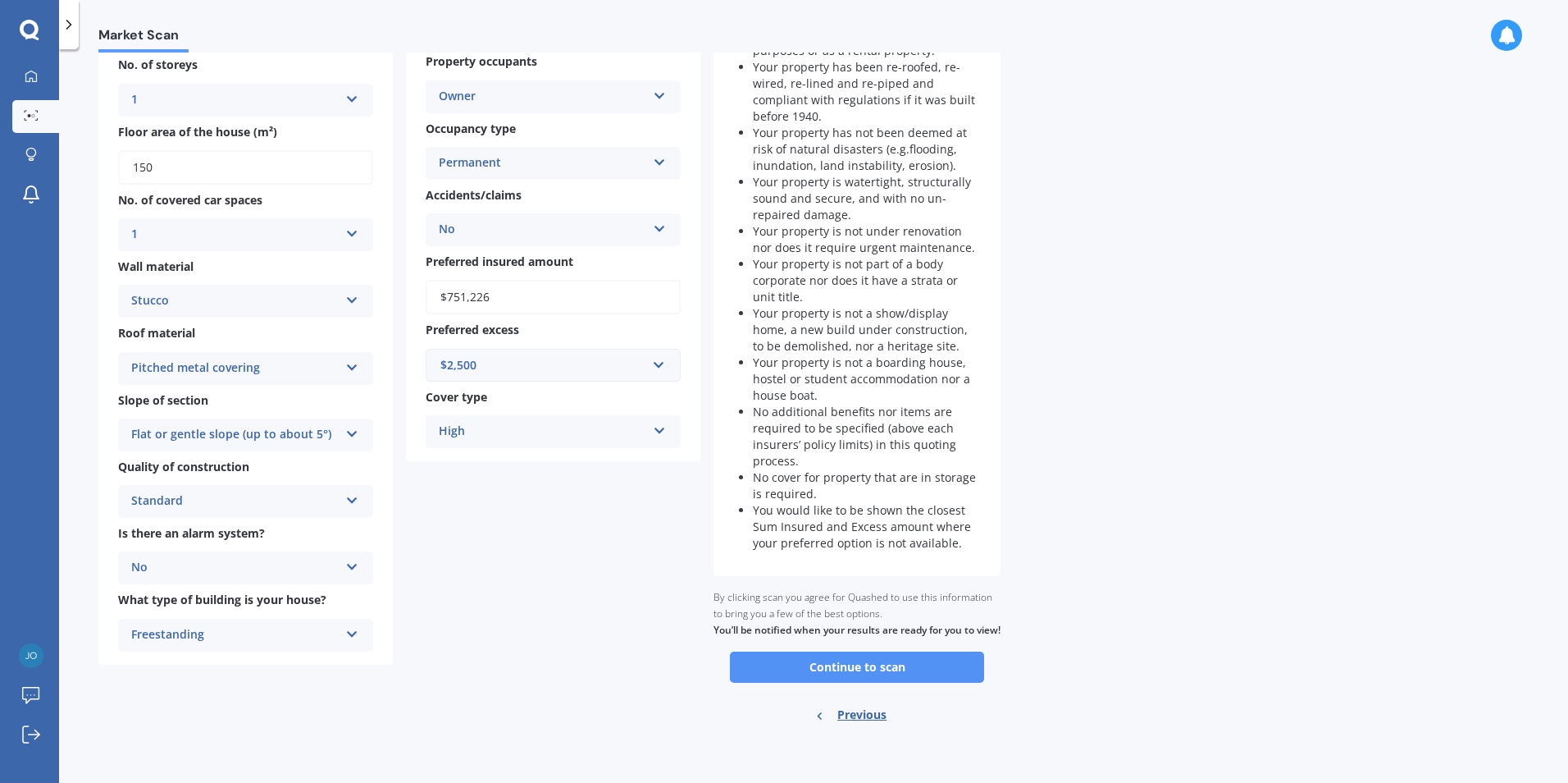
click at [867, 667] on button "Continue to scan" at bounding box center [857, 666] width 254 height 31
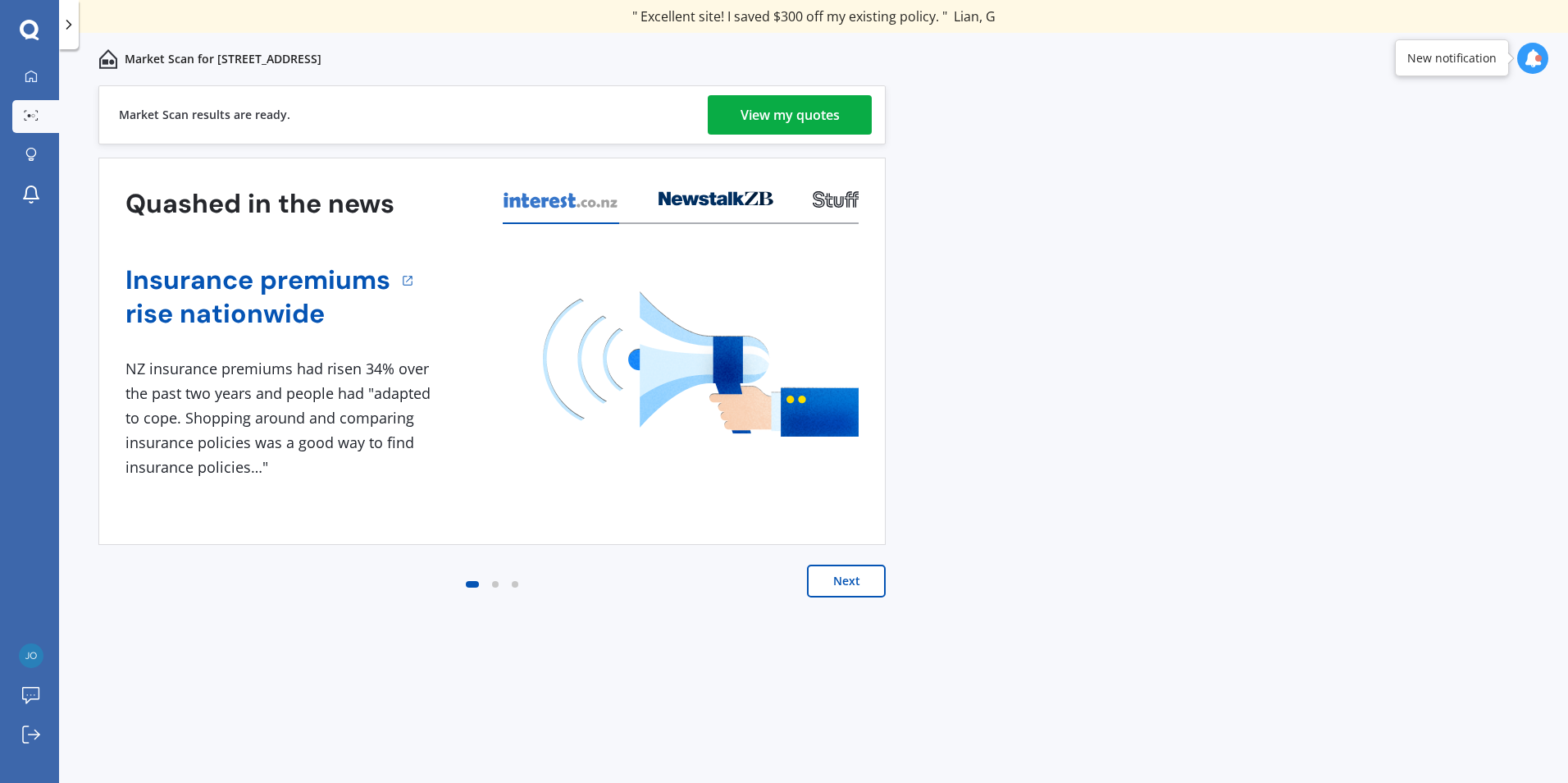
click at [775, 120] on div "View my quotes" at bounding box center [789, 115] width 99 height 40
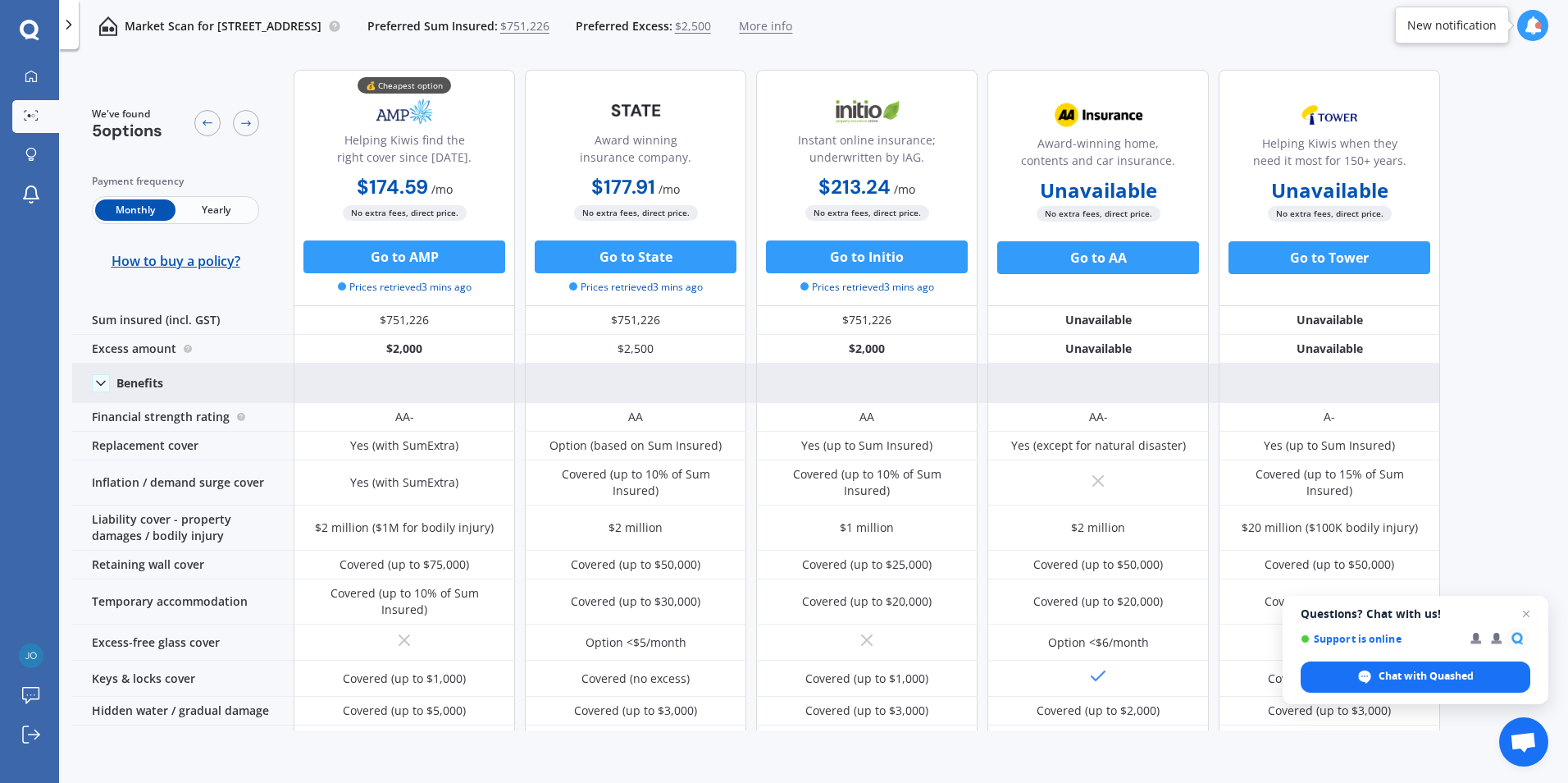
click at [99, 385] on icon at bounding box center [100, 382] width 16 height 16
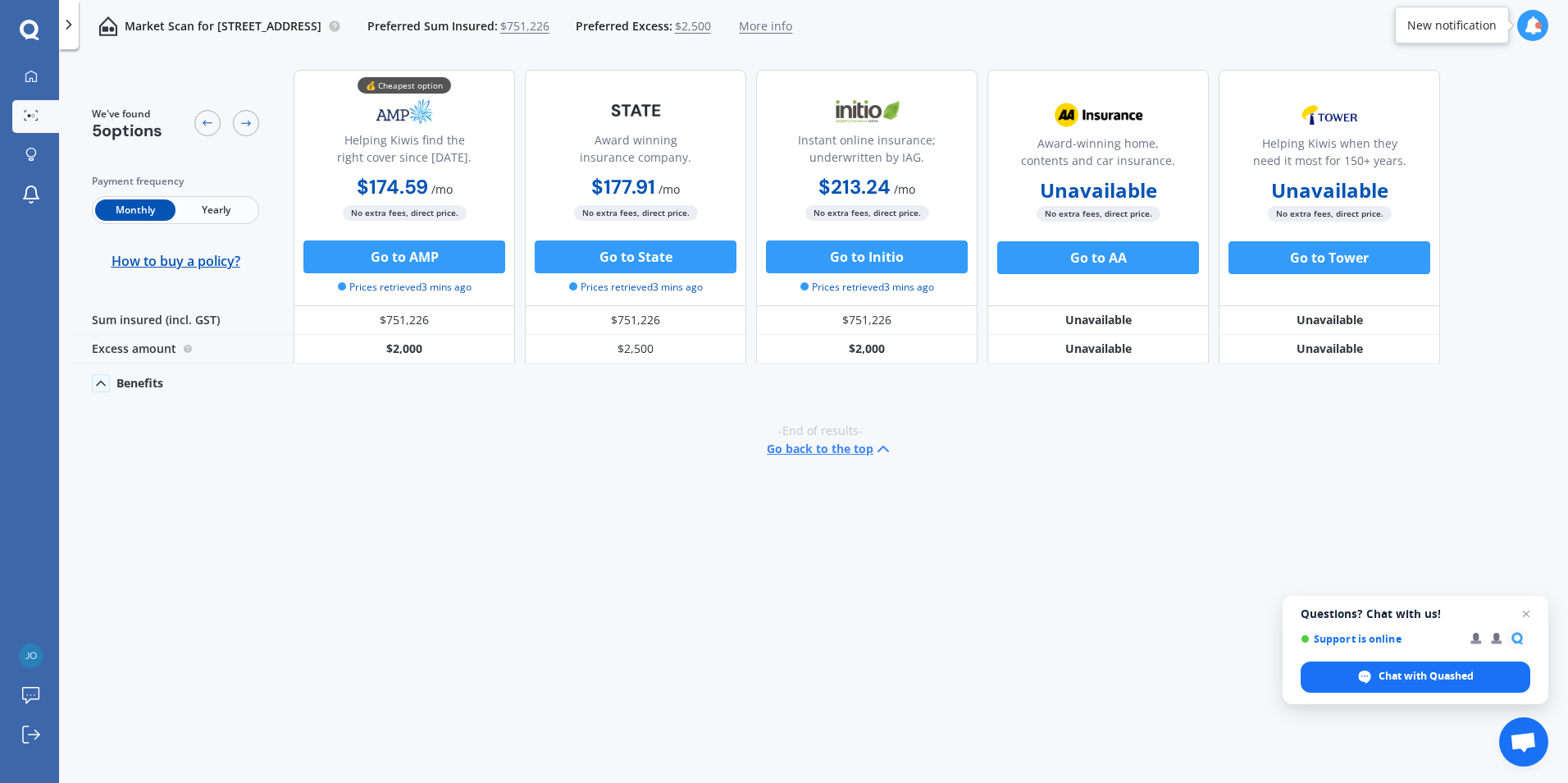
click at [103, 382] on polyline at bounding box center [101, 383] width 8 height 4
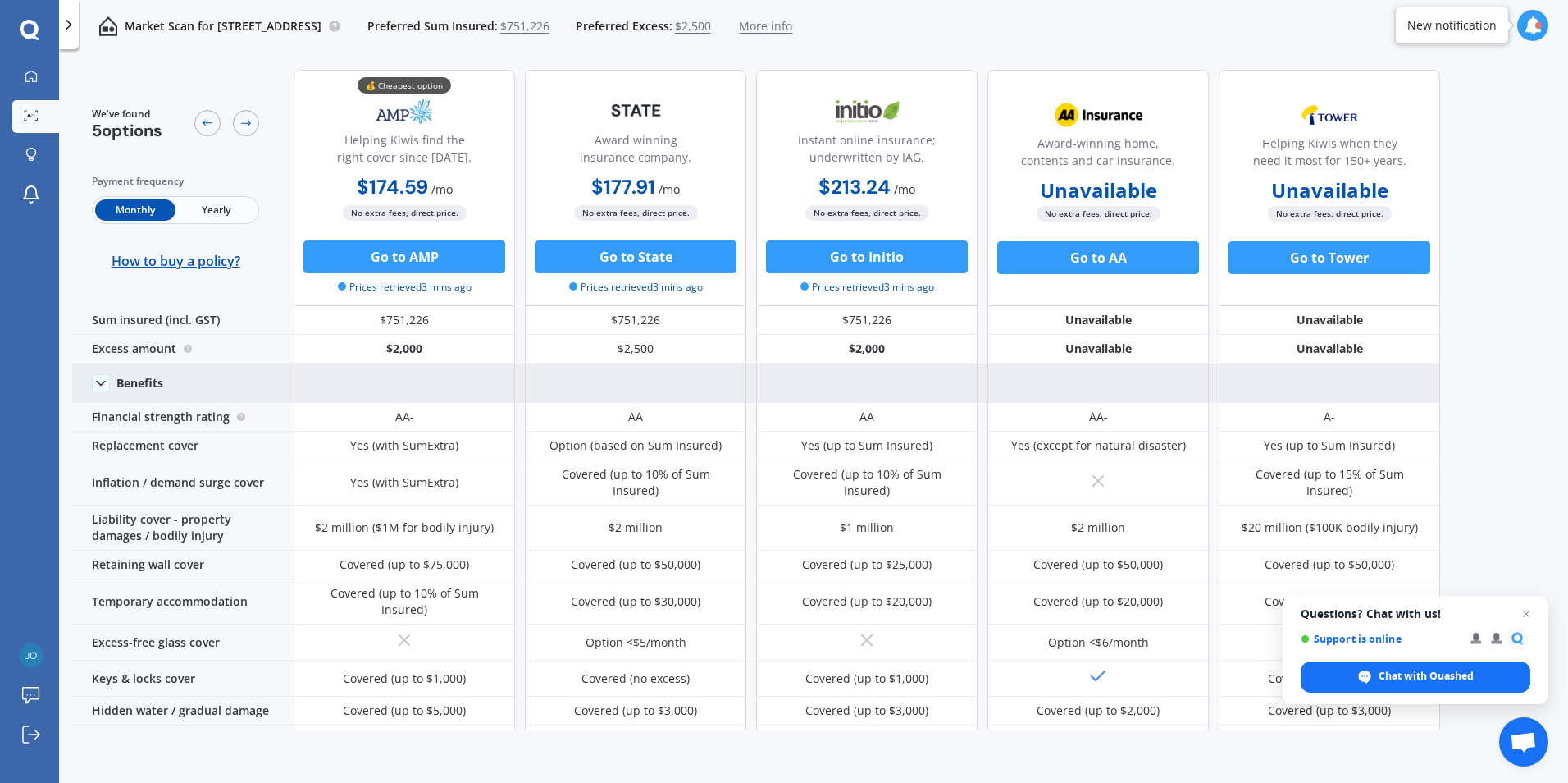
click at [216, 208] on span "Yearly" at bounding box center [215, 210] width 80 height 22
click at [136, 206] on span "Monthly" at bounding box center [135, 210] width 80 height 22
click at [211, 203] on span "Yearly" at bounding box center [215, 210] width 80 height 22
click at [1530, 24] on icon at bounding box center [1532, 24] width 18 height 18
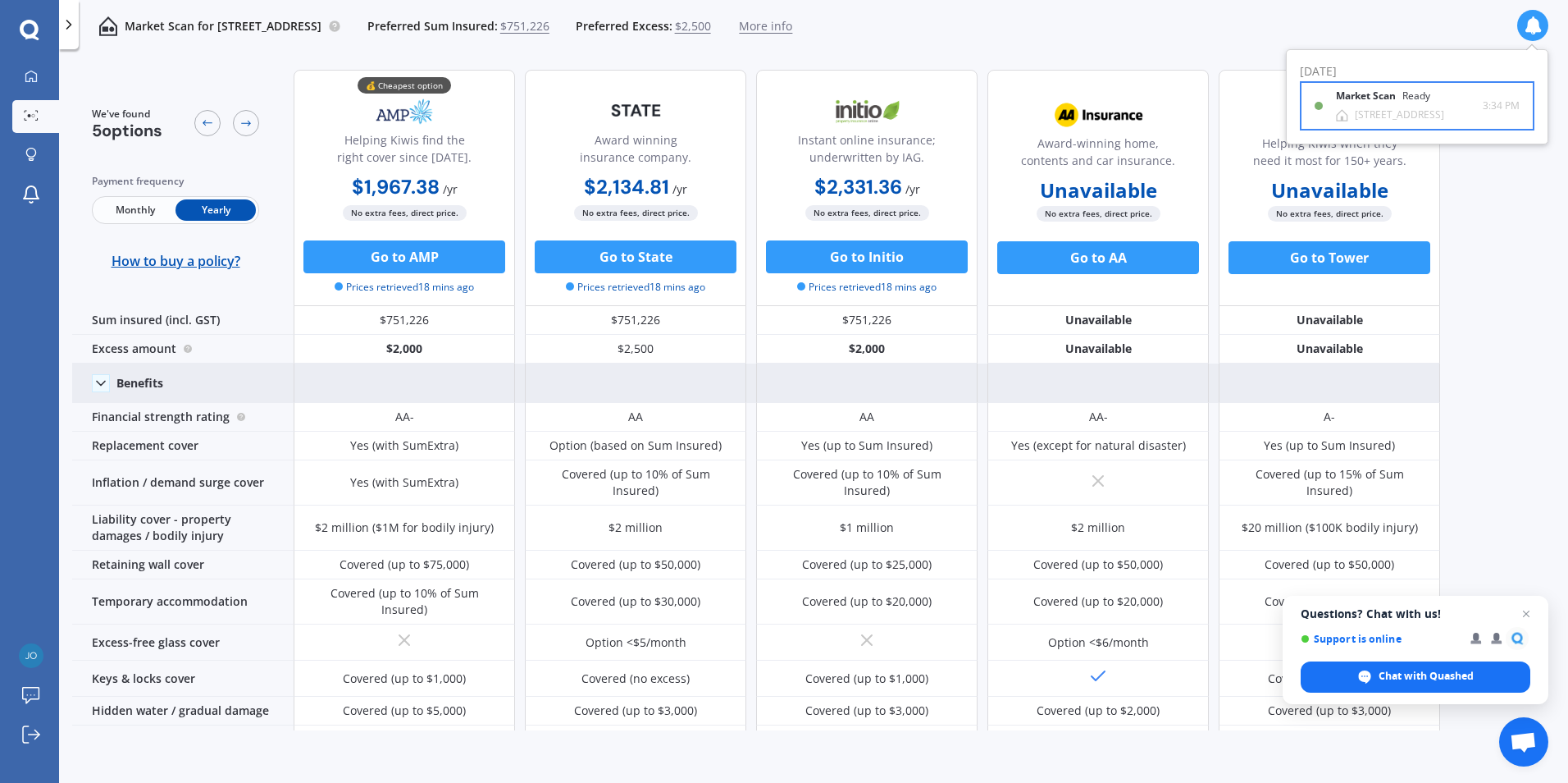
click at [1389, 97] on b "Market Scan" at bounding box center [1369, 96] width 67 height 11
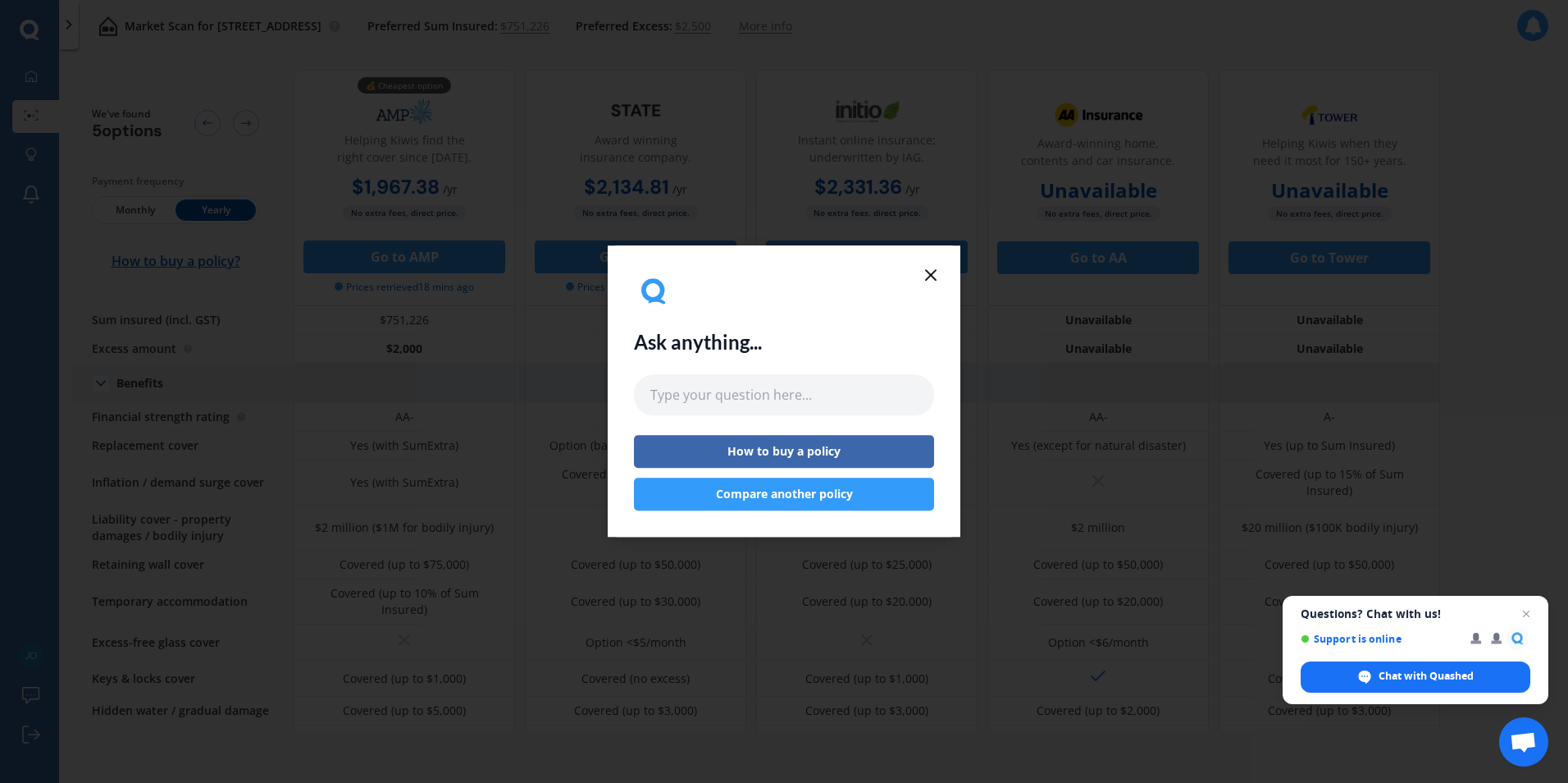
click at [931, 266] on icon at bounding box center [930, 275] width 20 height 20
